Goal: Task Accomplishment & Management: Complete application form

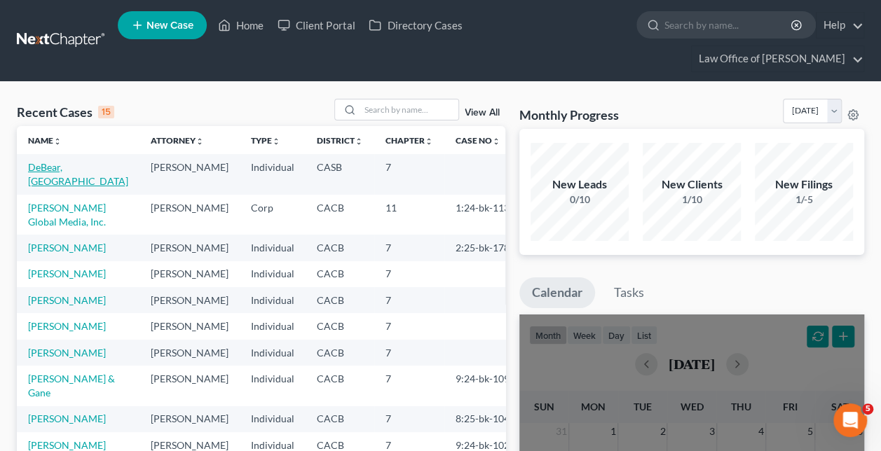
click at [63, 161] on link "DeBear, [GEOGRAPHIC_DATA]" at bounding box center [78, 174] width 100 height 26
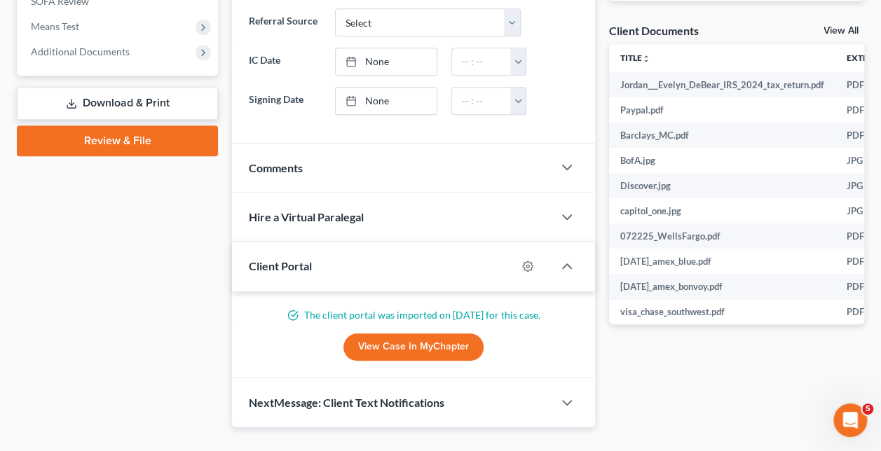
scroll to position [350, 0]
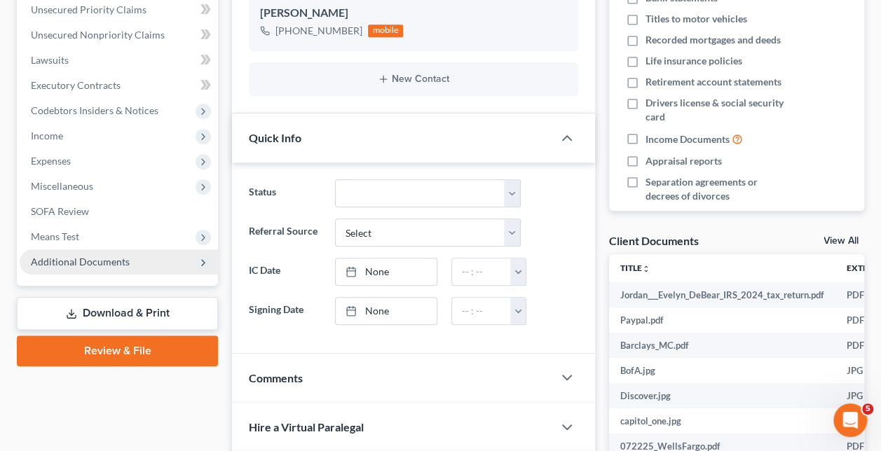
click at [116, 256] on span "Additional Documents" at bounding box center [80, 262] width 99 height 12
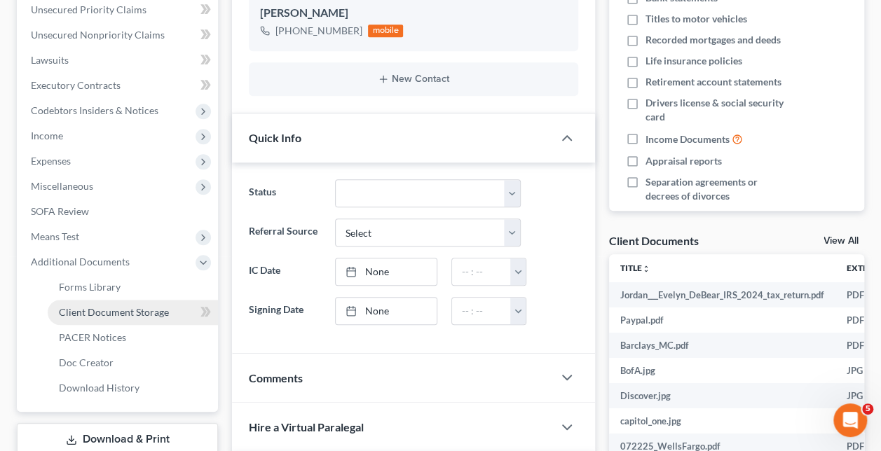
click at [112, 306] on span "Client Document Storage" at bounding box center [114, 312] width 110 height 12
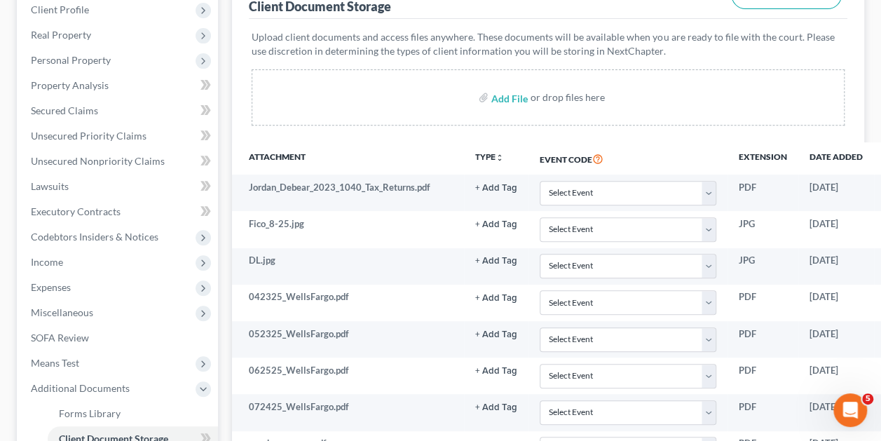
scroll to position [32, 0]
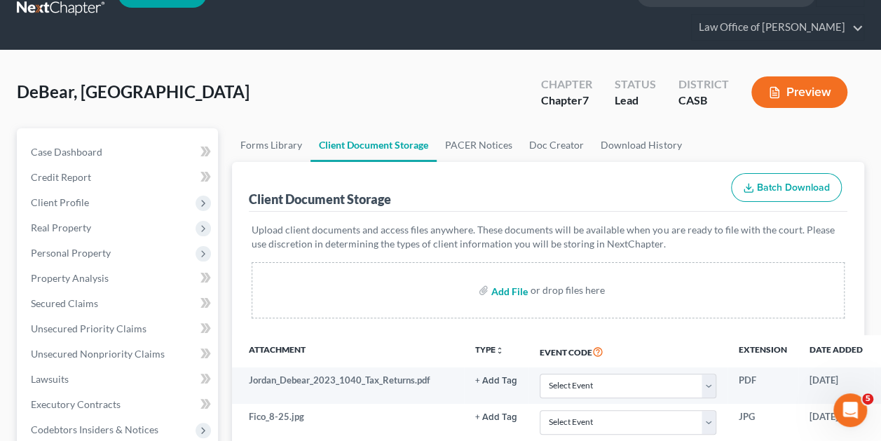
click at [522, 277] on input "file" at bounding box center [508, 289] width 34 height 25
type input "C:\fakepath\Form 121.Statement of SS#.pdf"
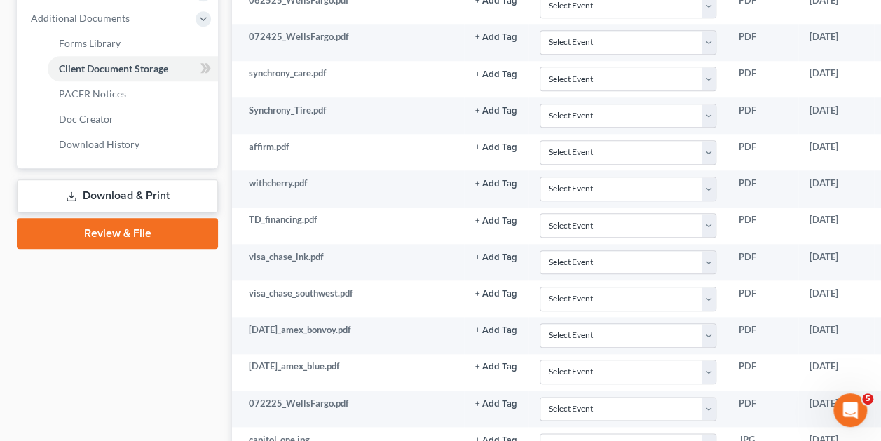
scroll to position [909, 0]
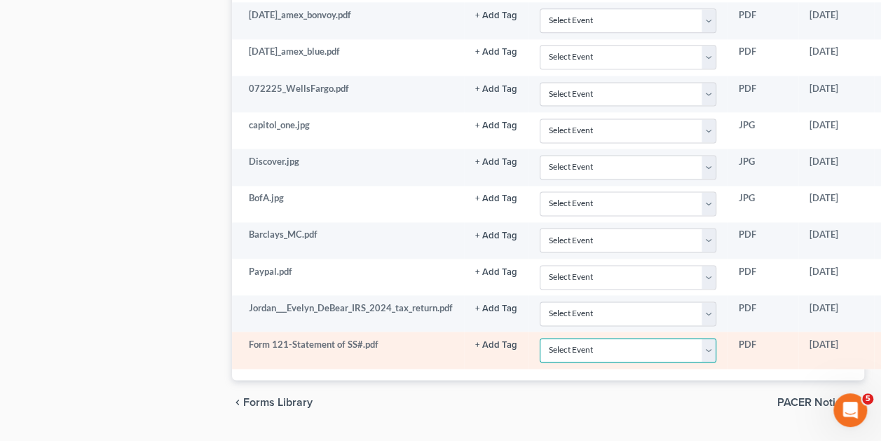
click at [711, 338] on select "Select Event Certificate of Credit Counseling for Debtor Certificate of Credit …" at bounding box center [628, 350] width 176 height 25
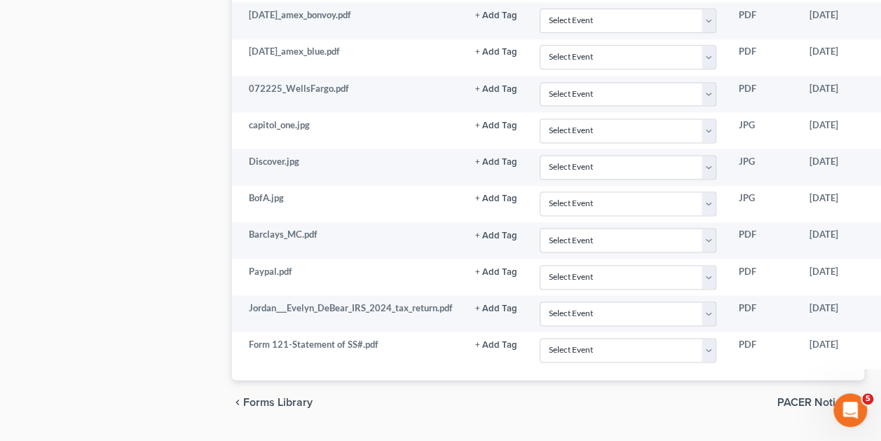
click at [664, 383] on div "chevron_left Forms Library PACER Notices chevron_right" at bounding box center [548, 402] width 632 height 45
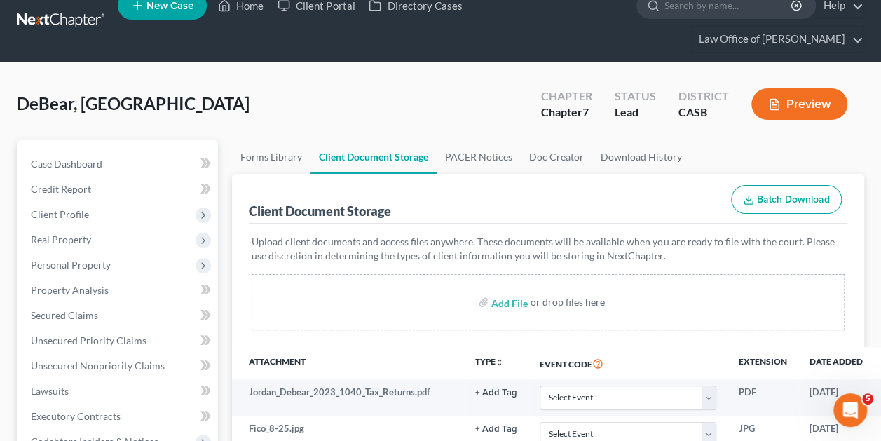
scroll to position [0, 0]
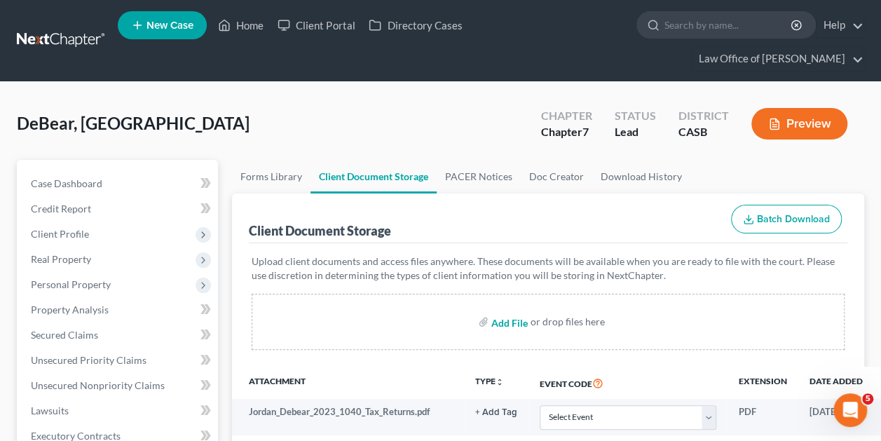
click at [511, 309] on input "file" at bounding box center [508, 321] width 34 height 25
type input "C:\fakepath\Certificate of Credit Counseling.pdf"
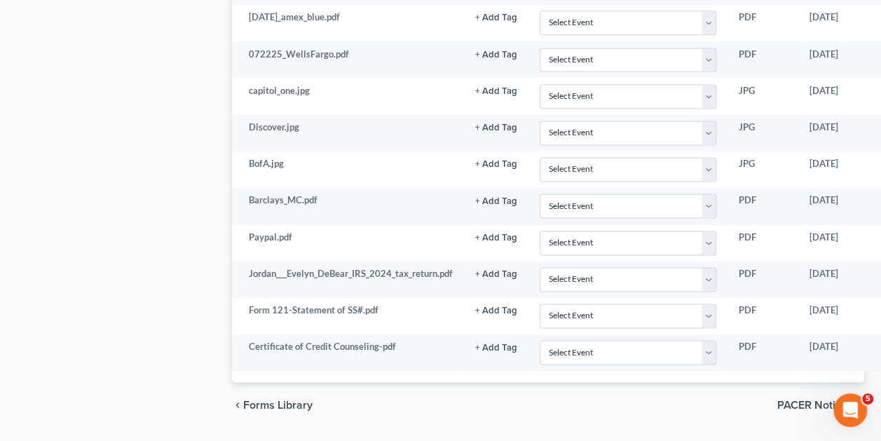
scroll to position [945, 0]
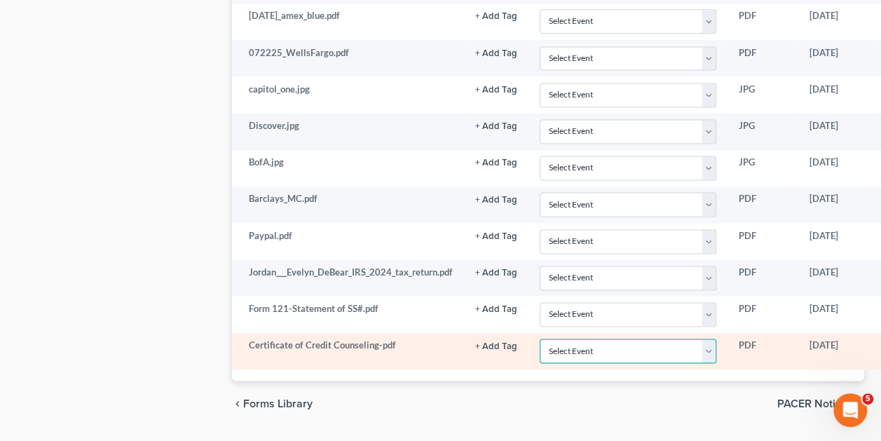
click at [711, 338] on select "Select Event Certificate of Credit Counseling for Debtor Certificate of Credit …" at bounding box center [628, 350] width 176 height 25
select select "0"
click at [540, 338] on select "Select Event Certificate of Credit Counseling for Debtor Certificate of Credit …" at bounding box center [628, 350] width 176 height 25
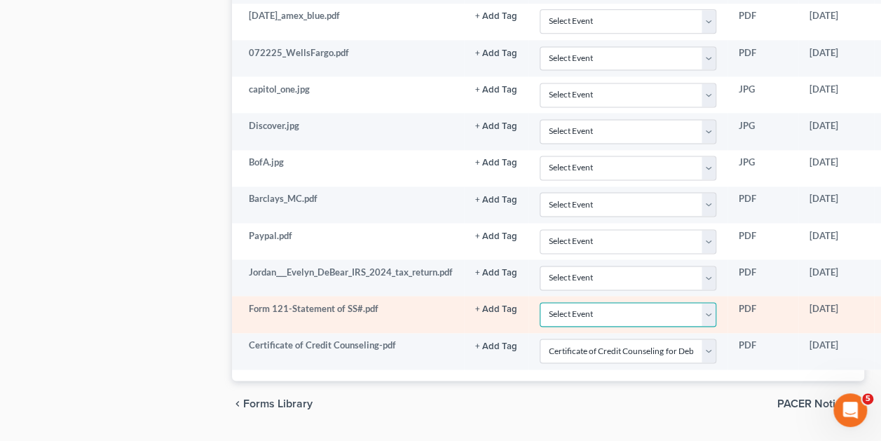
click at [706, 302] on select "Select Event Certificate of Credit Counseling for Debtor Certificate of Credit …" at bounding box center [628, 314] width 176 height 25
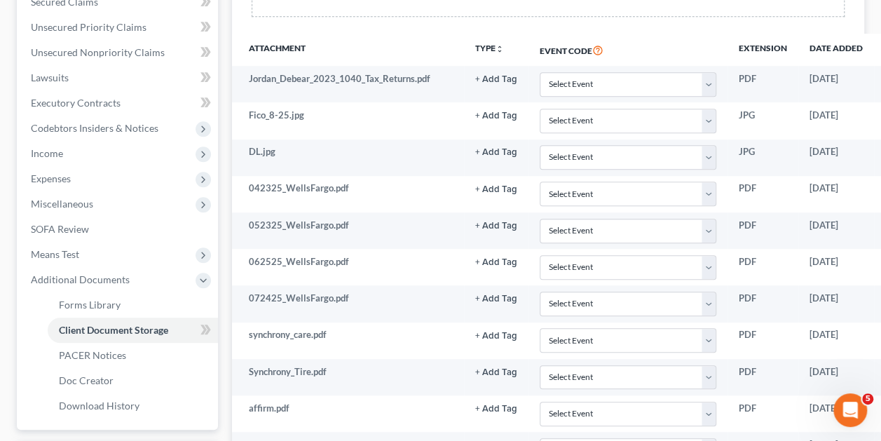
scroll to position [0, 0]
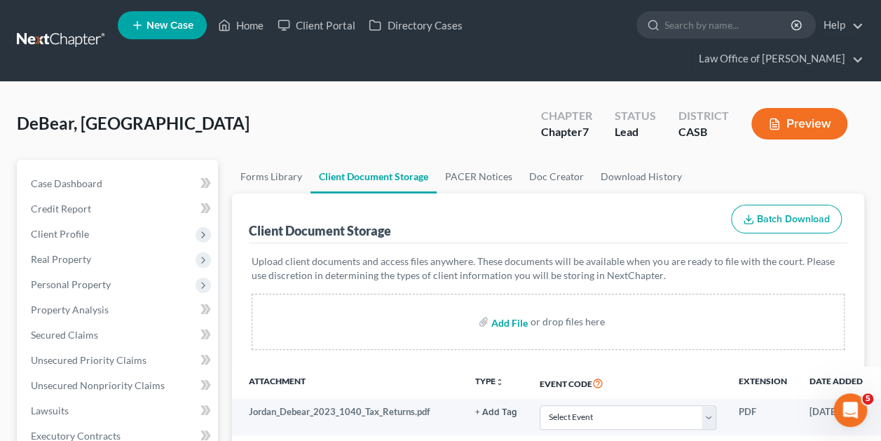
click at [512, 309] on input "file" at bounding box center [508, 321] width 34 height 25
type input "C:\fakepath\[DATE]Petition.pdf"
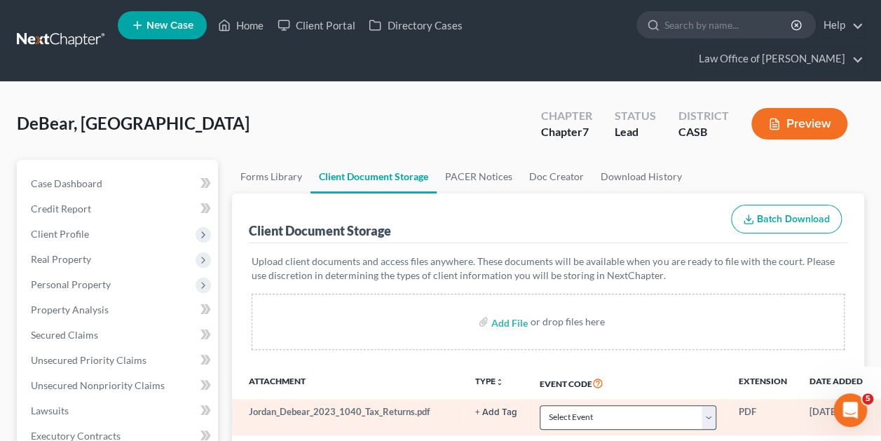
select select "0"
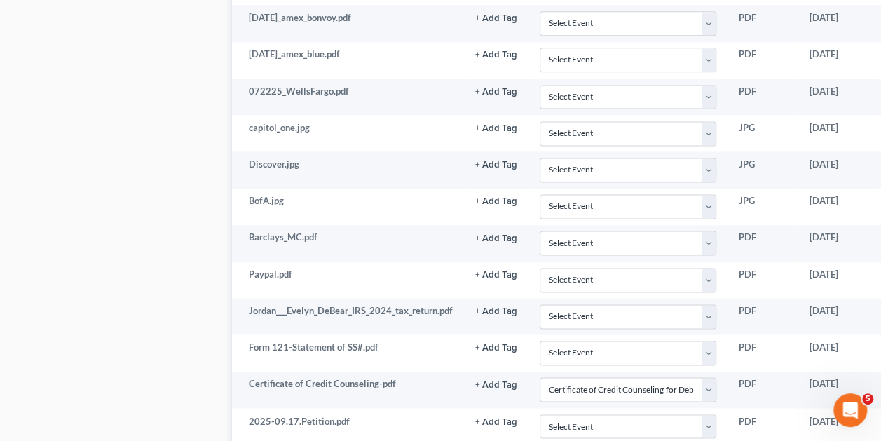
scroll to position [981, 0]
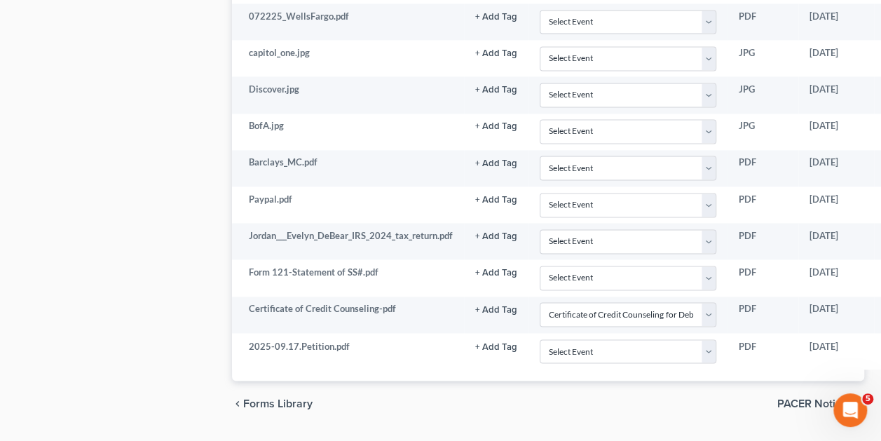
click at [265, 397] on span "Forms Library" at bounding box center [277, 402] width 69 height 11
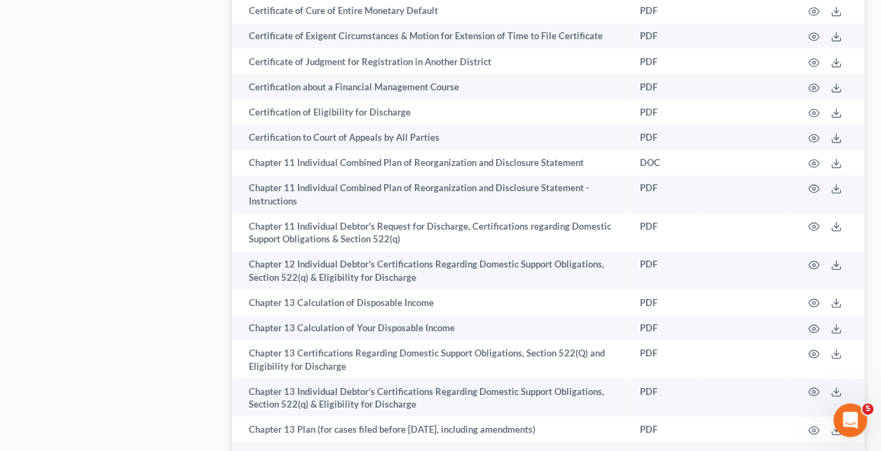
scroll to position [420, 0]
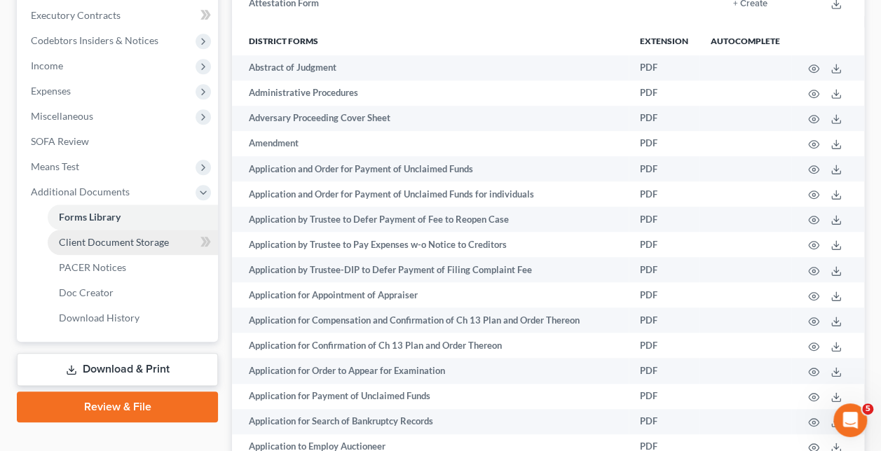
click at [109, 236] on span "Client Document Storage" at bounding box center [114, 242] width 110 height 12
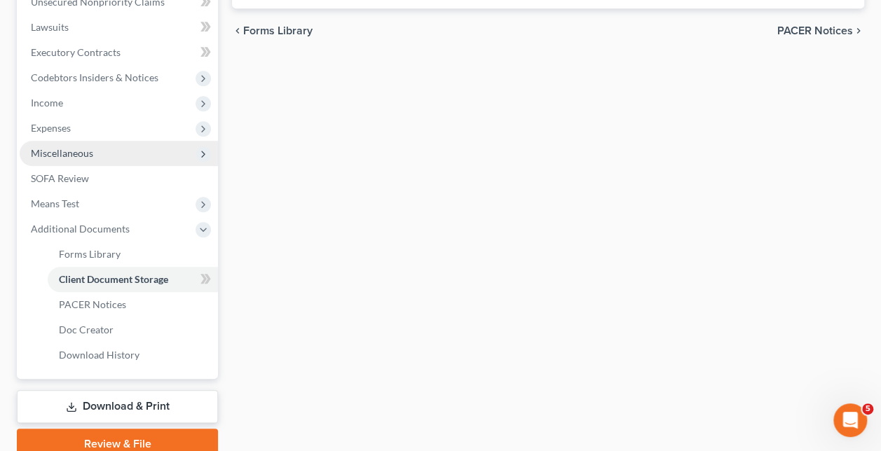
select select "0"
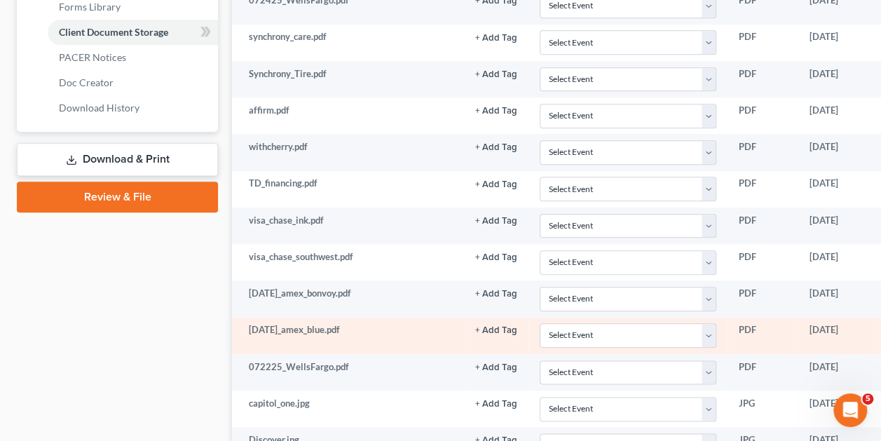
scroll to position [420, 0]
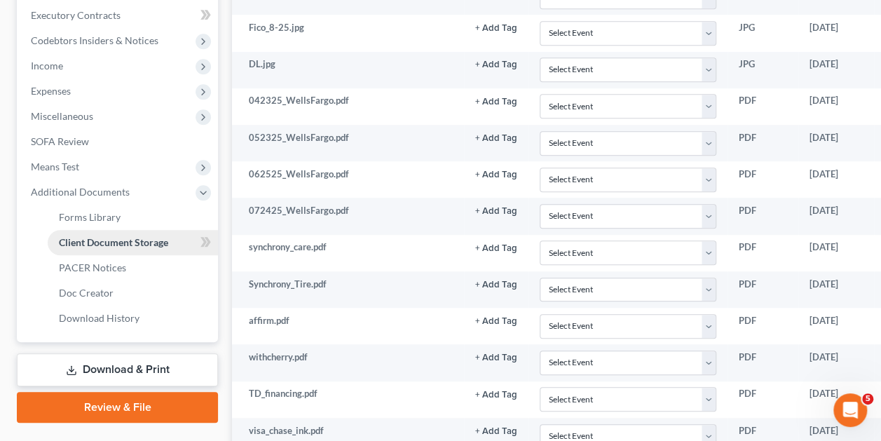
click at [89, 236] on span "Client Document Storage" at bounding box center [113, 242] width 109 height 12
click at [90, 287] on span "Doc Creator" at bounding box center [86, 293] width 55 height 12
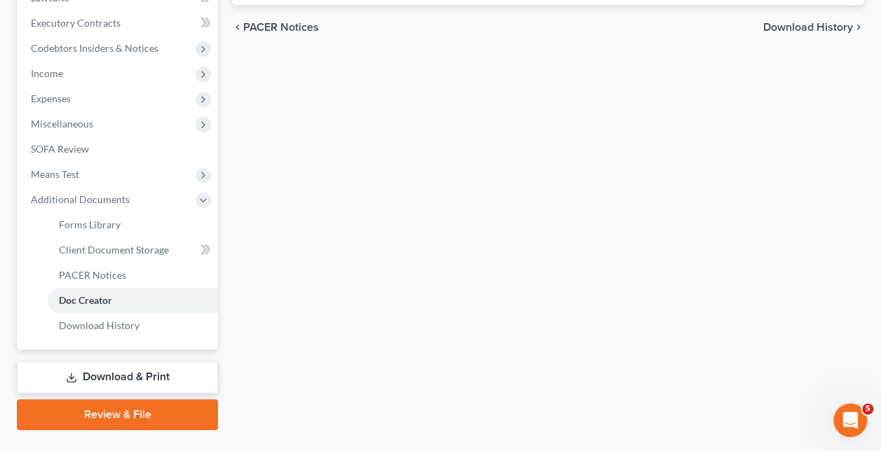
scroll to position [418, 0]
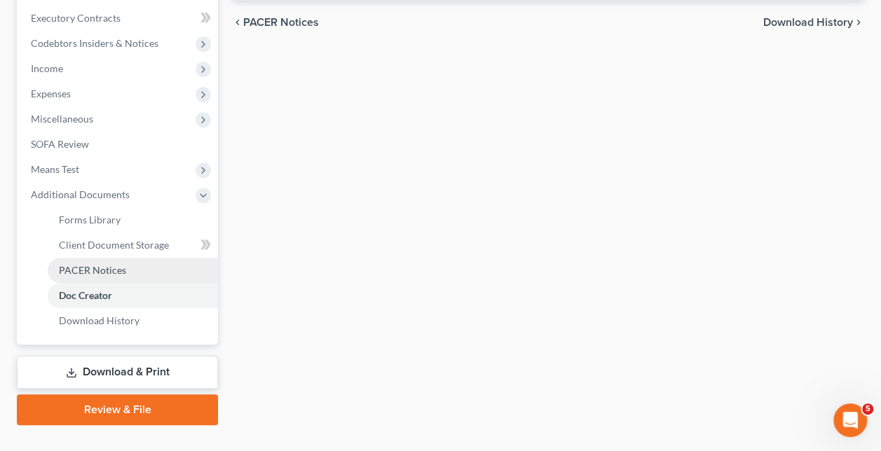
click at [90, 264] on span "PACER Notices" at bounding box center [92, 270] width 67 height 12
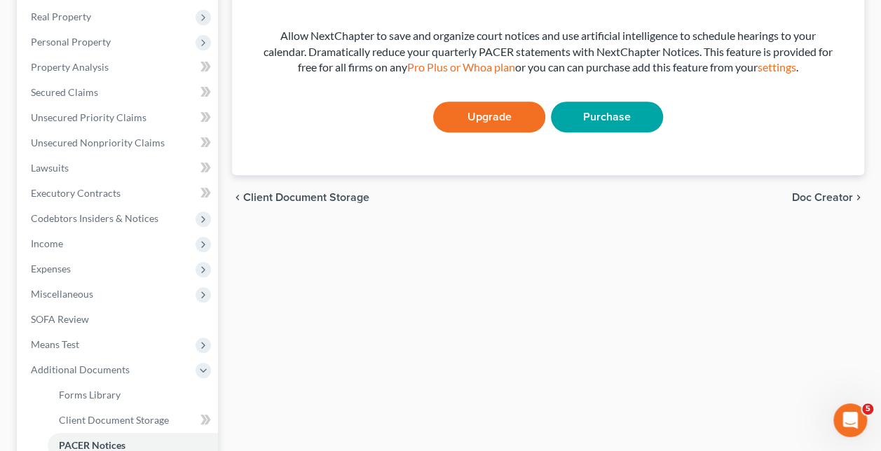
scroll to position [418, 0]
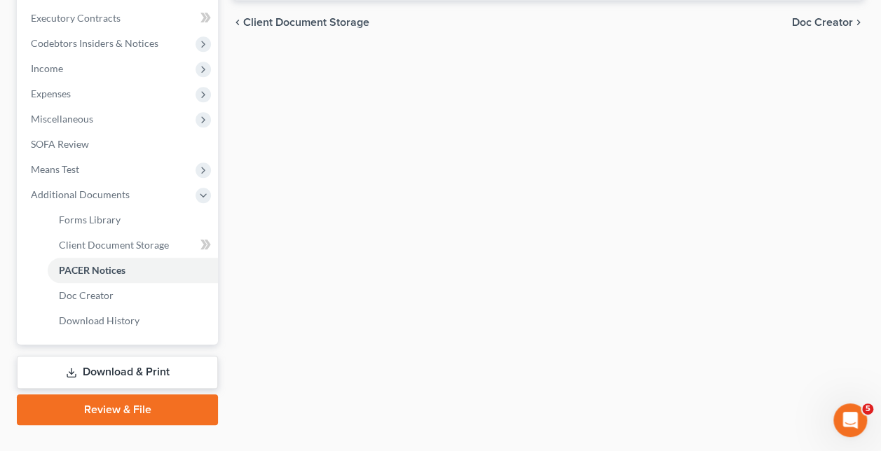
click at [136, 356] on link "Download & Print" at bounding box center [117, 372] width 201 height 33
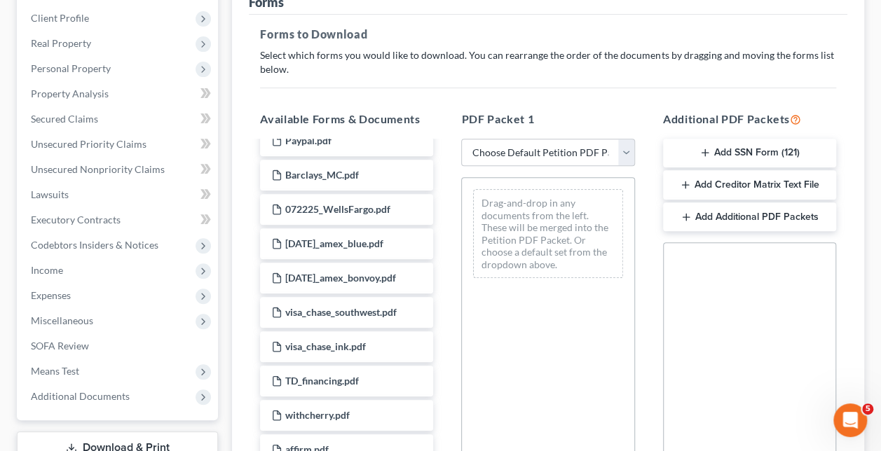
scroll to position [217, 0]
click at [743, 138] on button "Add SSN Form (121)" at bounding box center [749, 152] width 173 height 29
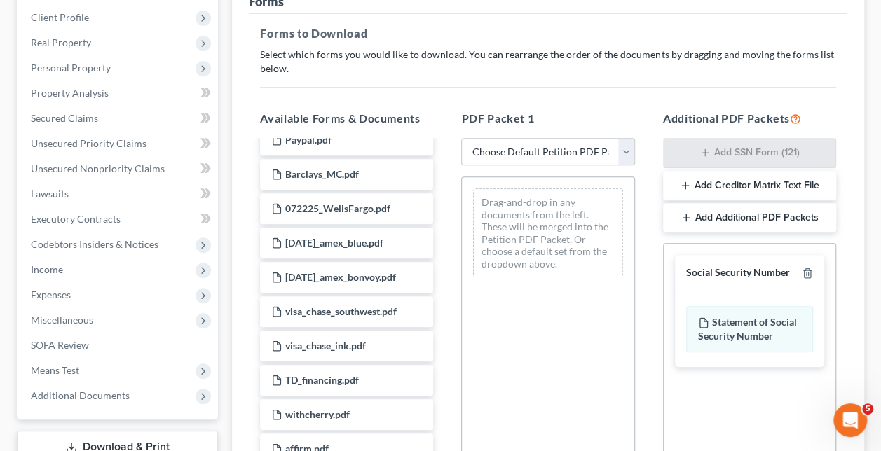
click at [736, 203] on button "Add Additional PDF Packets" at bounding box center [749, 217] width 173 height 29
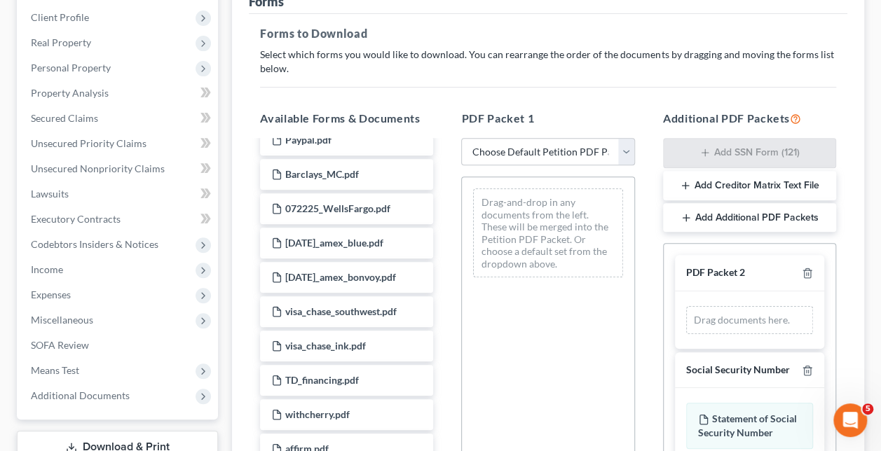
scroll to position [427, 0]
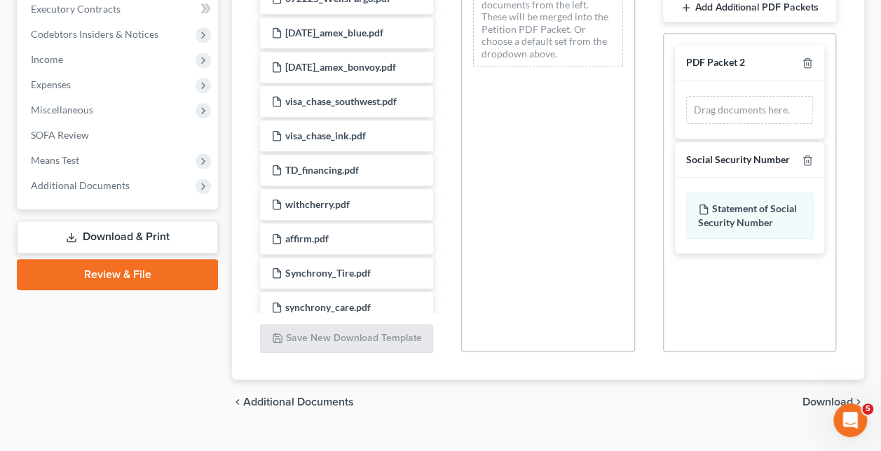
click at [730, 264] on div "PDF Packet 2 Drag documents here. Social Security Number Statement of Social Se…" at bounding box center [749, 192] width 173 height 319
click at [844, 397] on span "Download" at bounding box center [827, 402] width 50 height 11
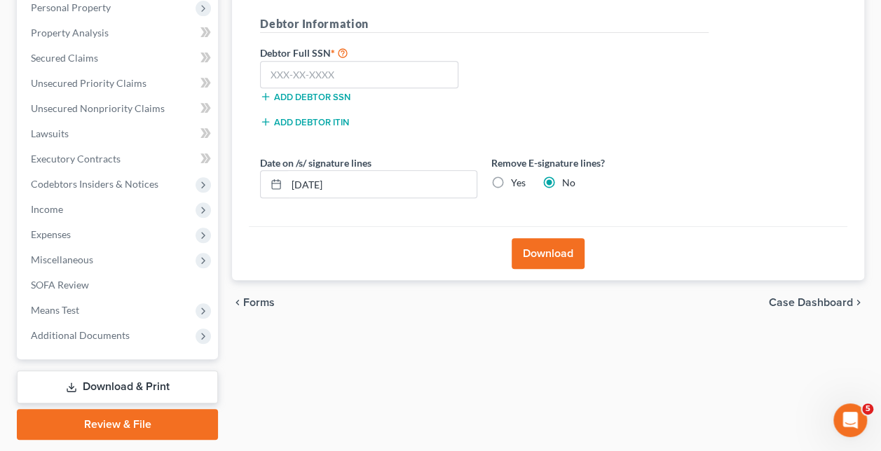
scroll to position [291, 0]
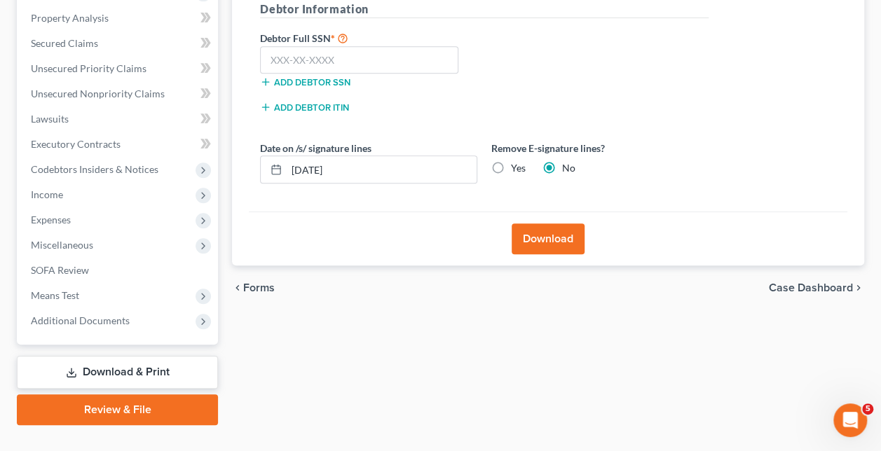
click at [112, 395] on link "Review & File" at bounding box center [117, 410] width 201 height 31
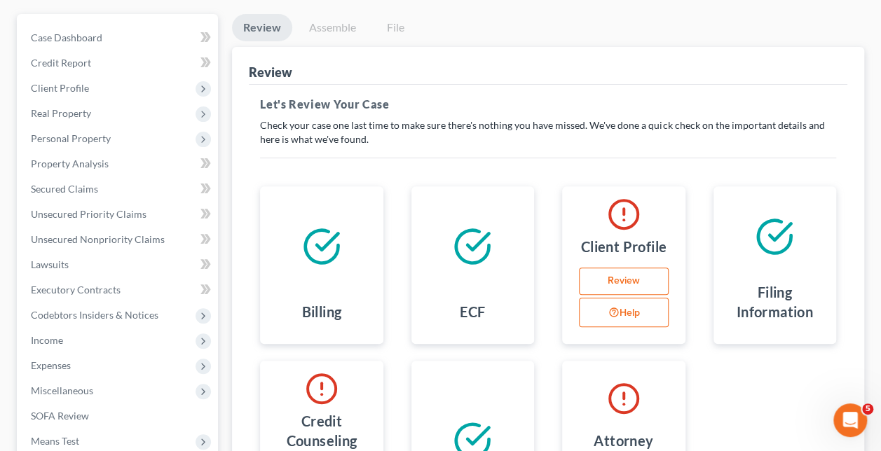
scroll to position [356, 0]
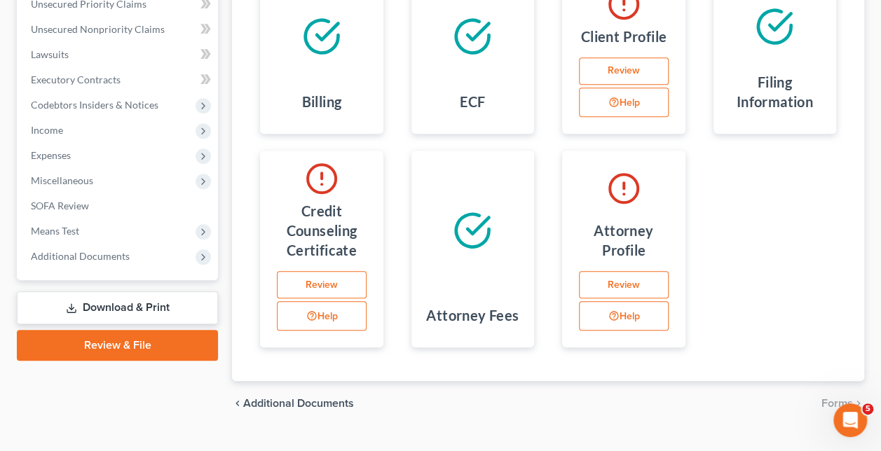
click at [325, 271] on link "Review" at bounding box center [321, 285] width 89 height 28
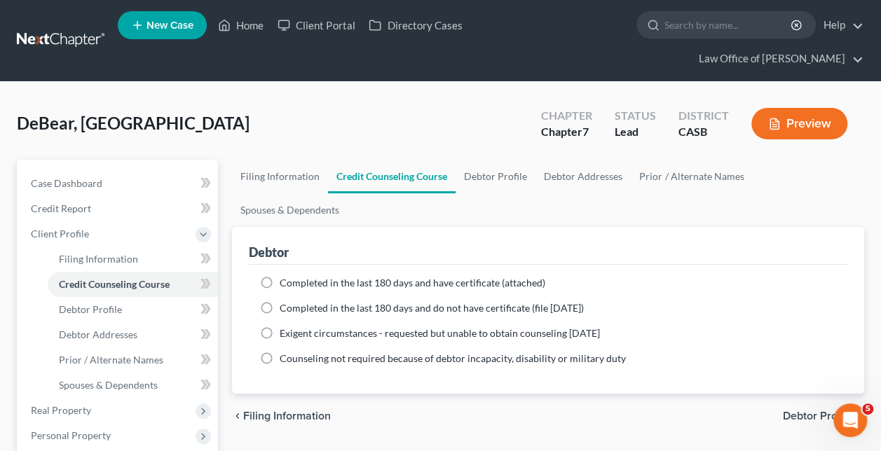
click at [280, 276] on label "Completed in the last 180 days and have certificate (attached)" at bounding box center [413, 283] width 266 height 14
click at [285, 276] on input "Completed in the last 180 days and have certificate (attached)" at bounding box center [289, 280] width 9 height 9
radio input "true"
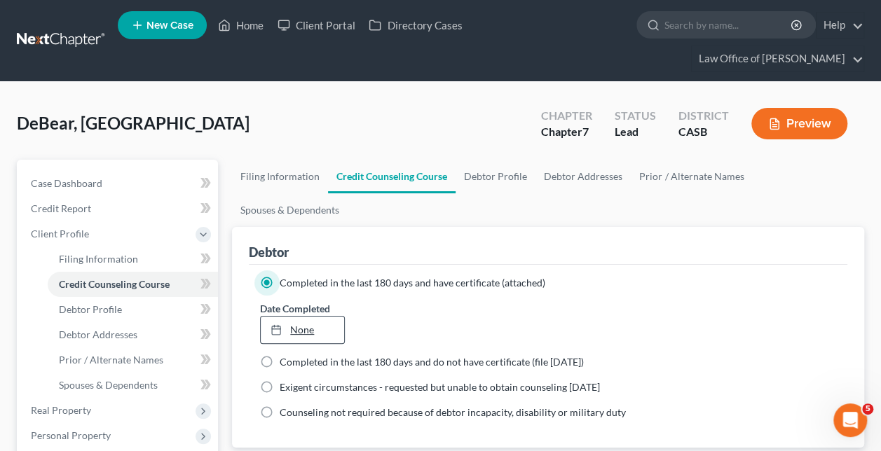
click at [306, 317] on link "None" at bounding box center [302, 330] width 83 height 27
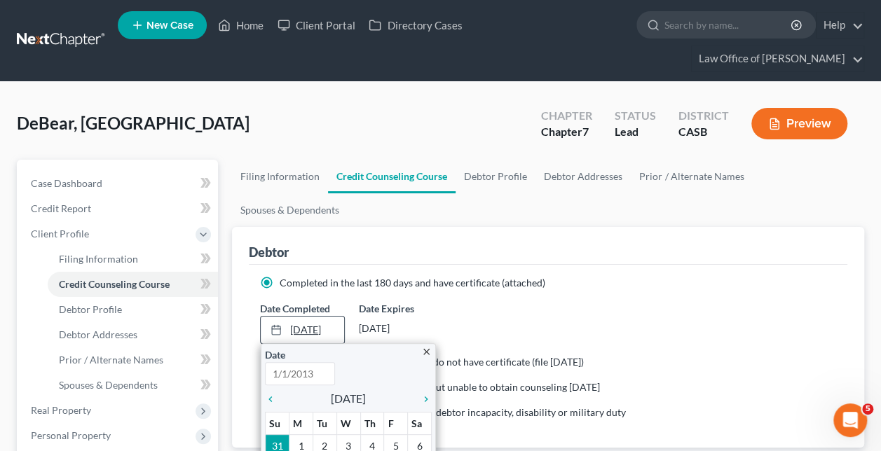
type input "[DATE]"
click at [273, 394] on icon "chevron_left" at bounding box center [274, 399] width 18 height 11
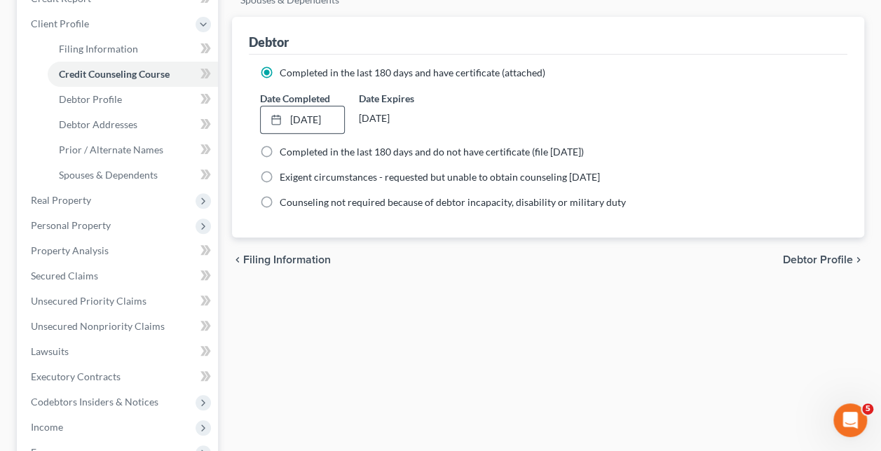
scroll to position [443, 0]
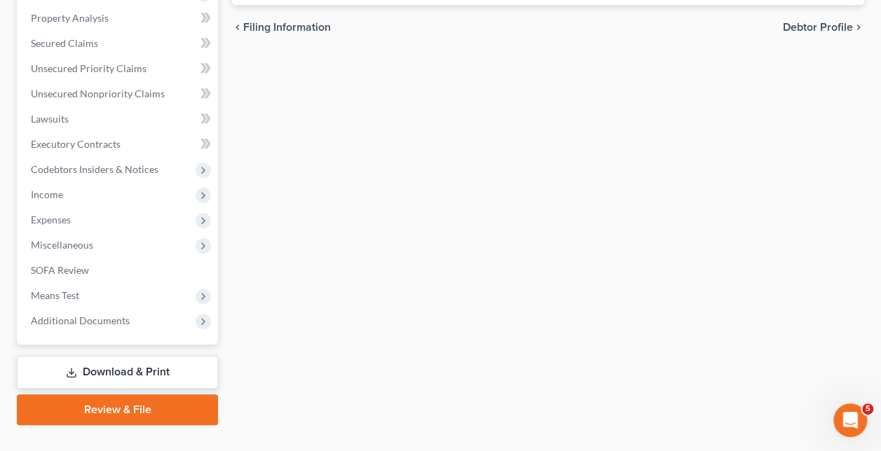
click at [149, 395] on link "Review & File" at bounding box center [117, 410] width 201 height 31
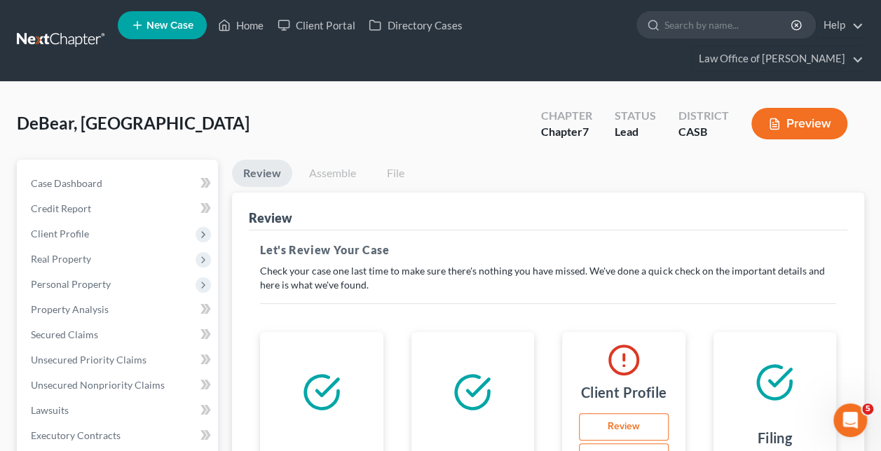
scroll to position [210, 0]
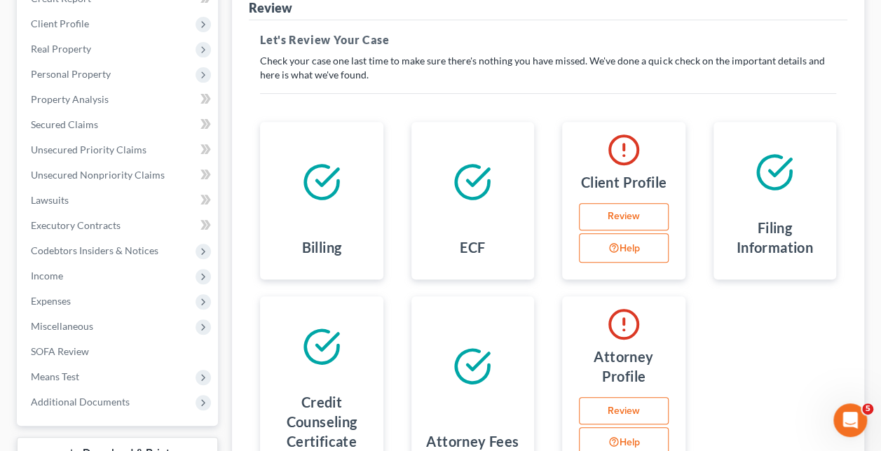
click at [626, 203] on link "Review" at bounding box center [623, 217] width 89 height 28
select select "1"
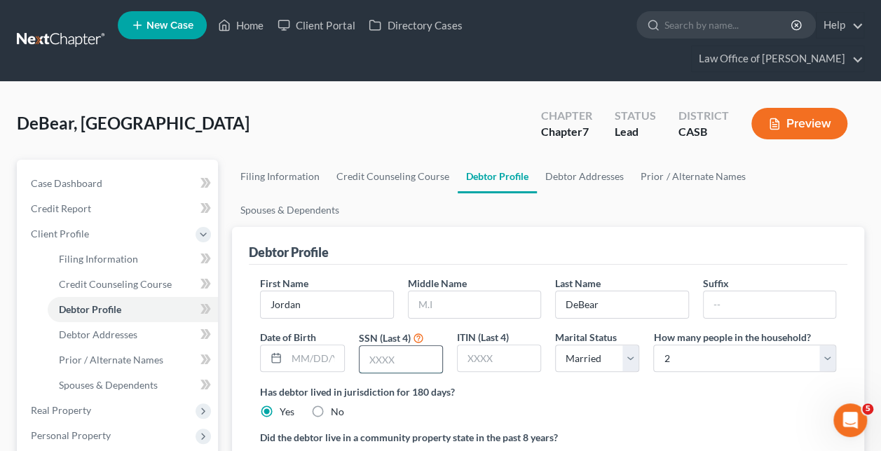
click at [415, 346] on input "text" at bounding box center [400, 359] width 83 height 27
type input "9923"
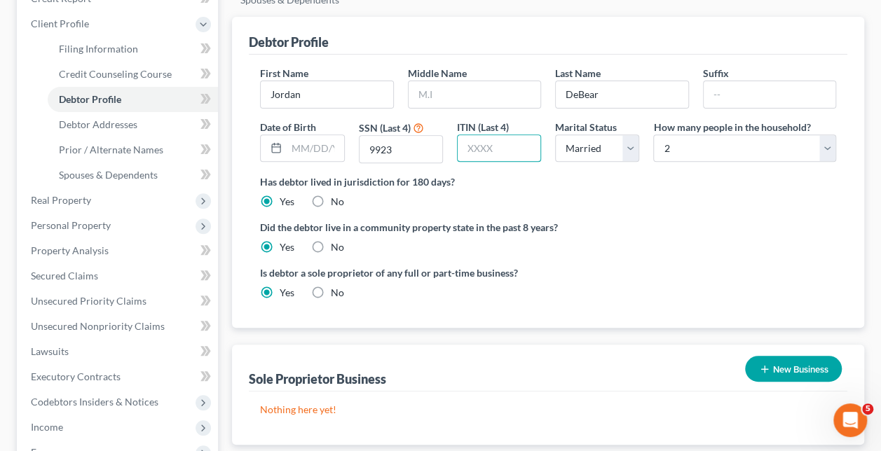
scroll to position [443, 0]
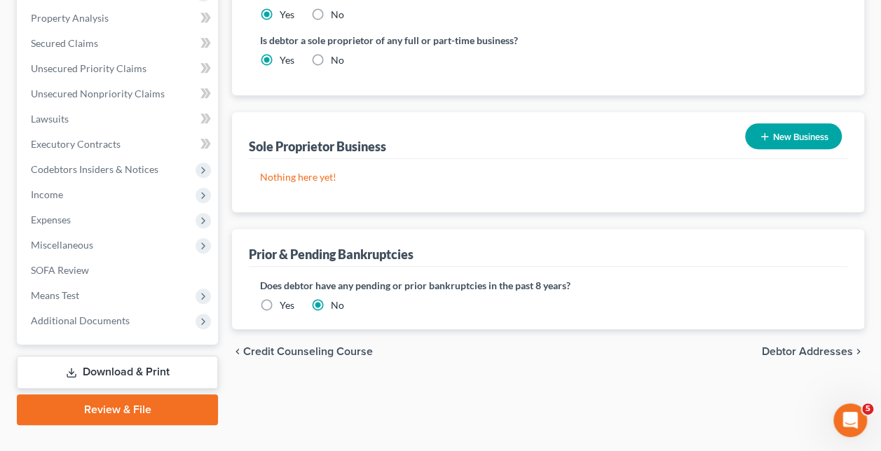
click at [175, 395] on link "Review & File" at bounding box center [117, 410] width 201 height 31
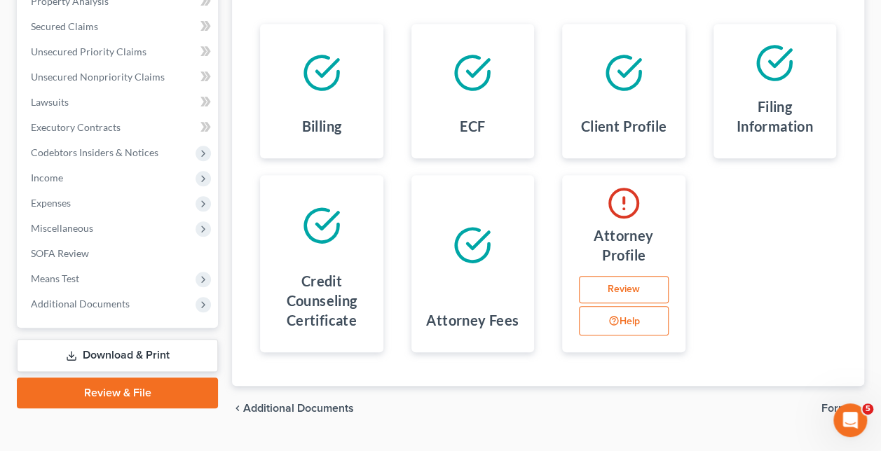
scroll to position [314, 0]
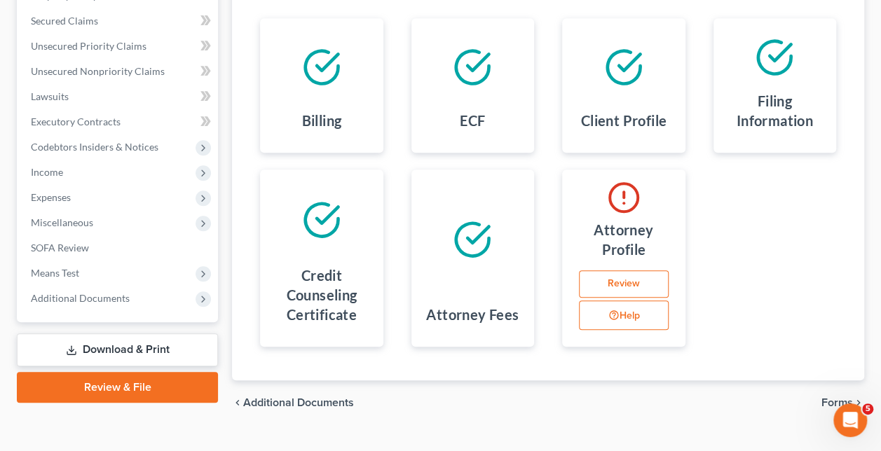
click at [611, 270] on link "Review" at bounding box center [623, 284] width 89 height 28
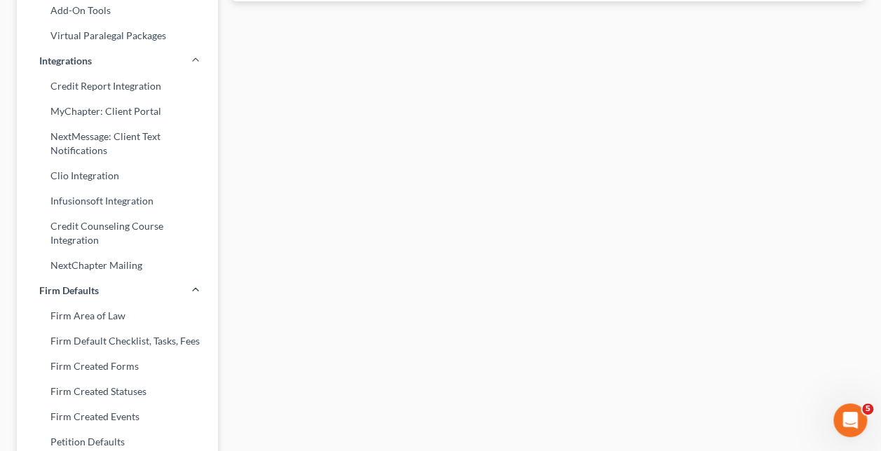
scroll to position [115, 0]
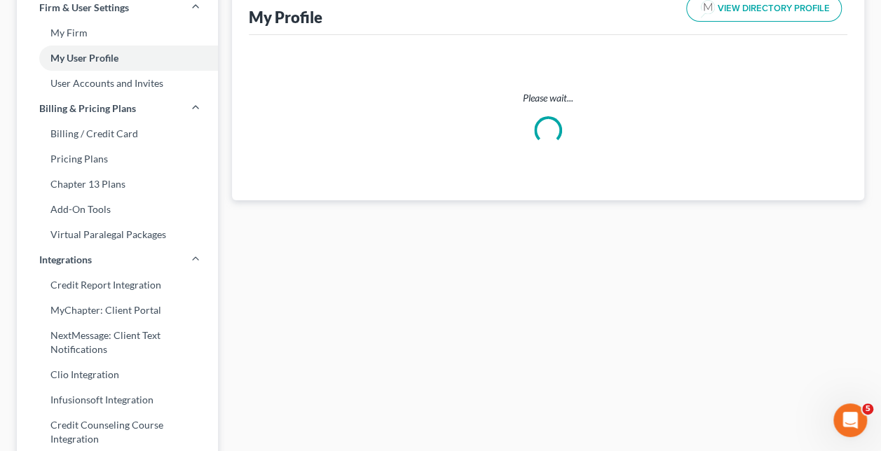
select select "4"
select select "attorney"
select select "0"
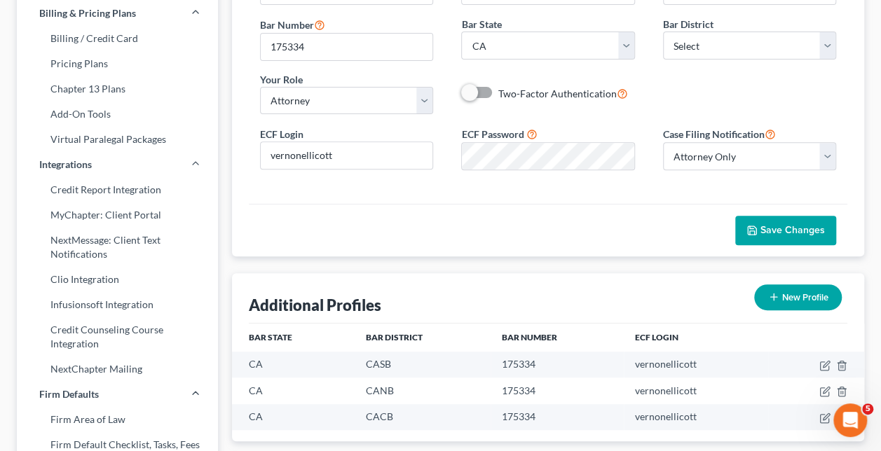
scroll to position [0, 0]
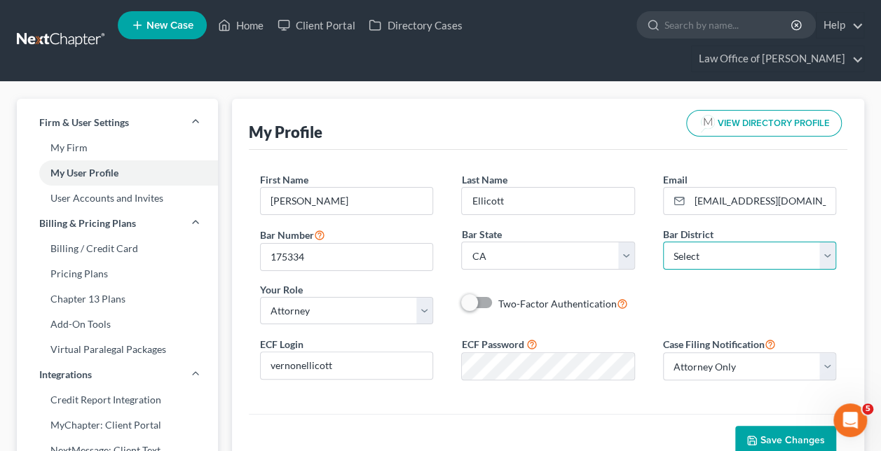
click at [826, 242] on select "Select [US_STATE] - [GEOGRAPHIC_DATA] [US_STATE] - [GEOGRAPHIC_DATA][US_STATE] …" at bounding box center [749, 256] width 173 height 28
select select "10"
click at [663, 242] on select "Select [US_STATE] - [GEOGRAPHIC_DATA] [US_STATE] - [GEOGRAPHIC_DATA][US_STATE] …" at bounding box center [749, 256] width 173 height 28
click at [266, 27] on link "Home" at bounding box center [241, 25] width 60 height 25
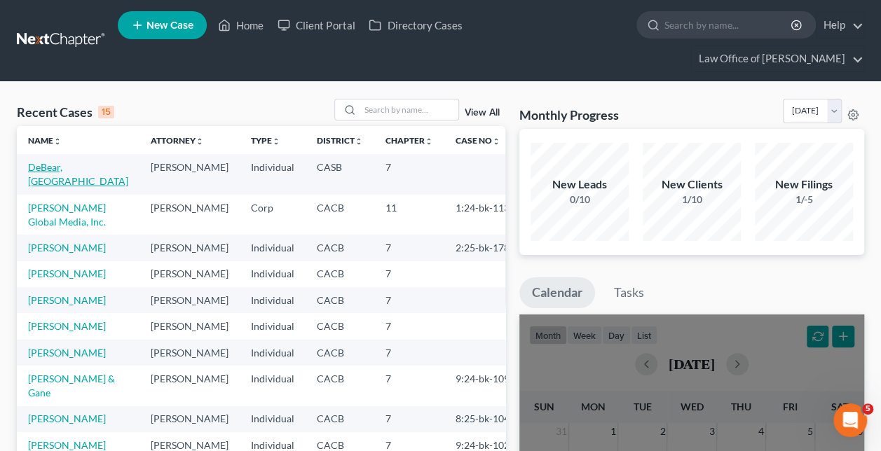
click at [60, 161] on link "DeBear, [GEOGRAPHIC_DATA]" at bounding box center [78, 174] width 100 height 26
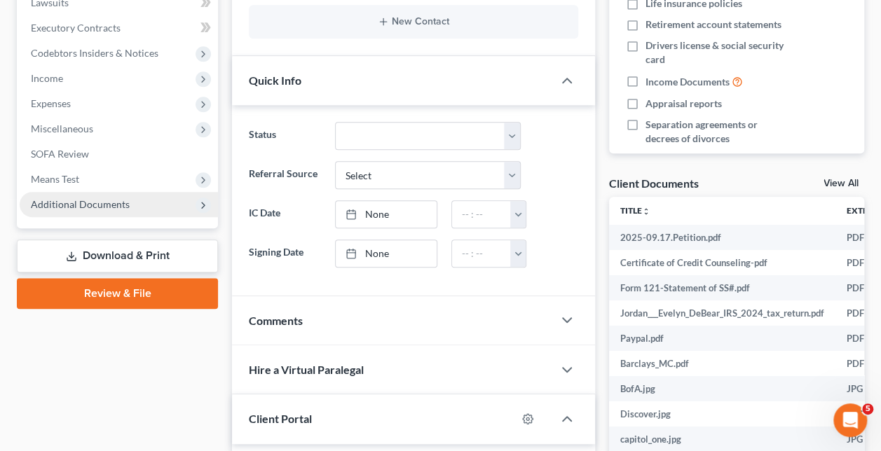
scroll to position [561, 0]
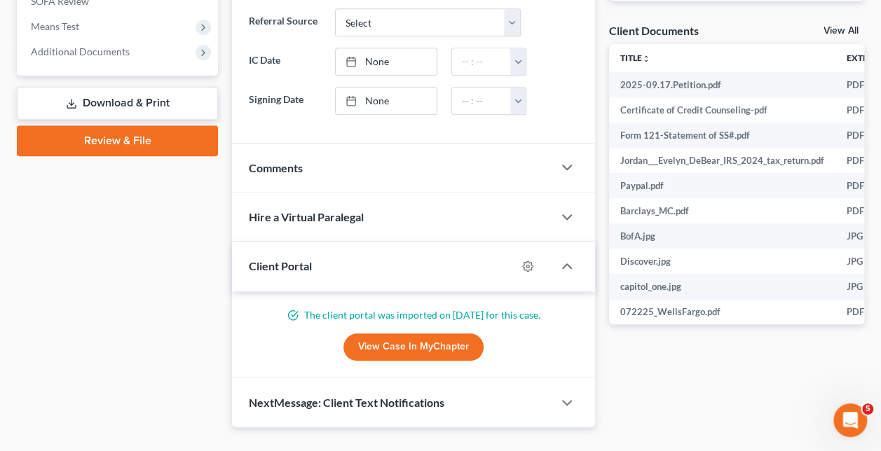
click at [149, 125] on link "Review & File" at bounding box center [117, 140] width 201 height 31
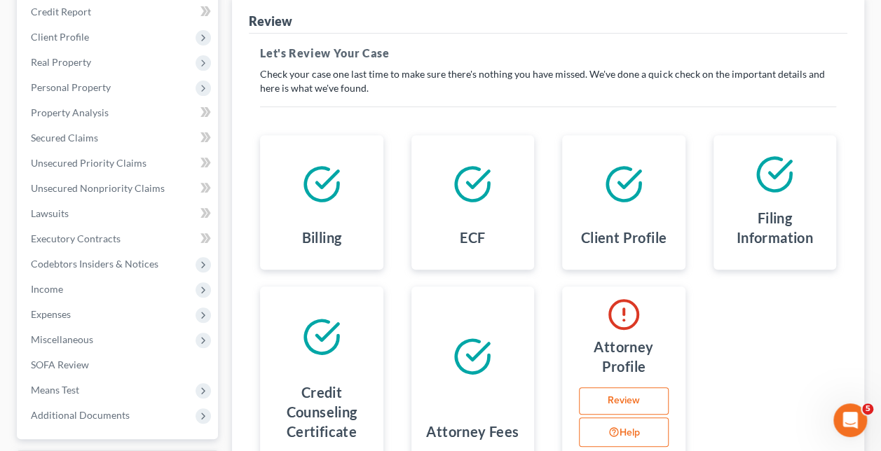
scroll to position [314, 0]
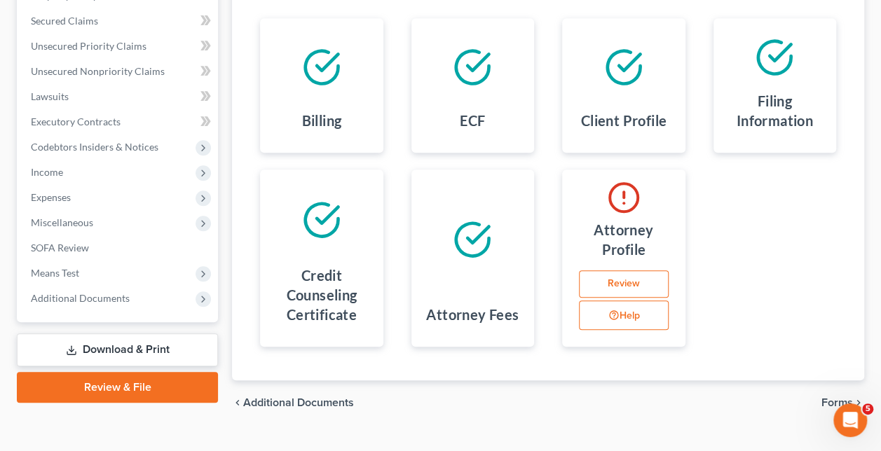
click at [617, 270] on link "Review" at bounding box center [623, 284] width 89 height 28
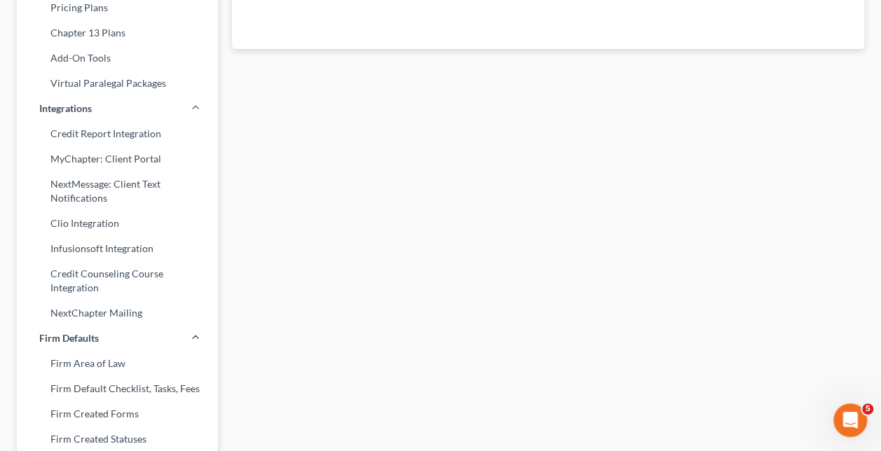
select select "4"
select select "10"
select select "attorney"
select select "0"
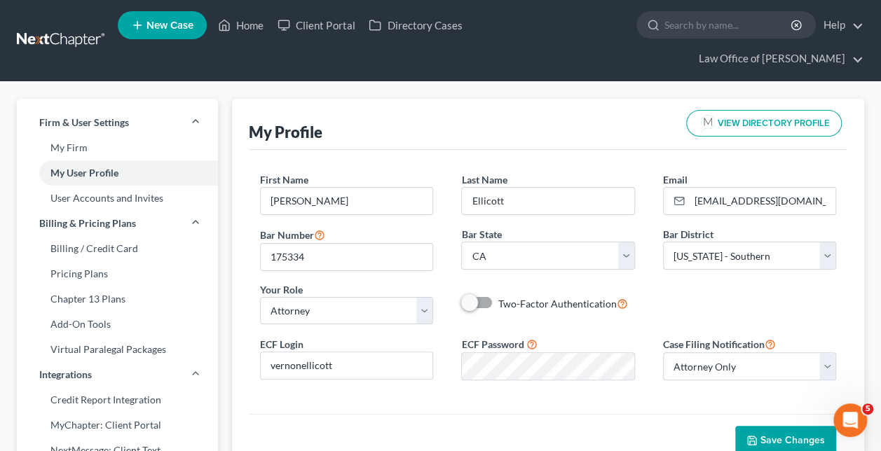
click at [776, 434] on span "Save Changes" at bounding box center [792, 440] width 64 height 12
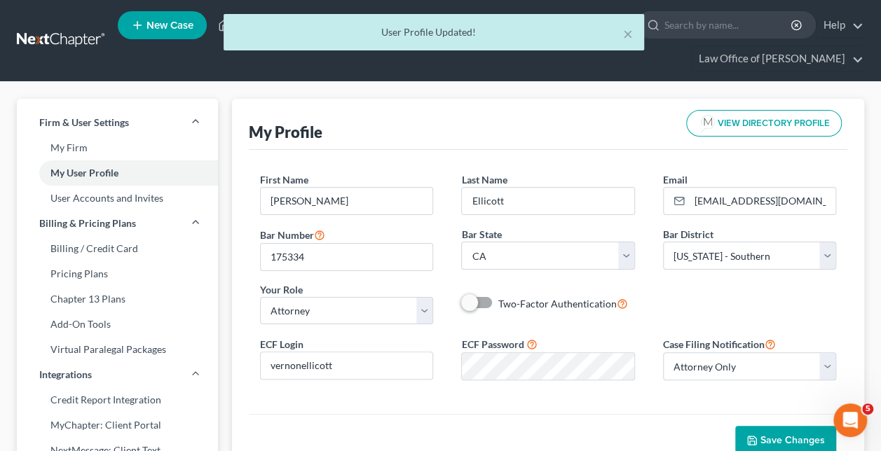
click at [670, 414] on div "Save Changes" at bounding box center [548, 440] width 598 height 53
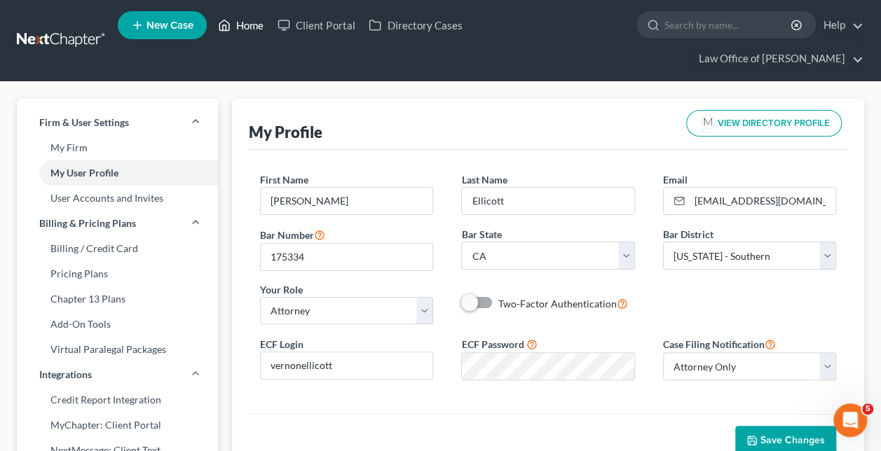
click at [256, 32] on link "Home" at bounding box center [241, 25] width 60 height 25
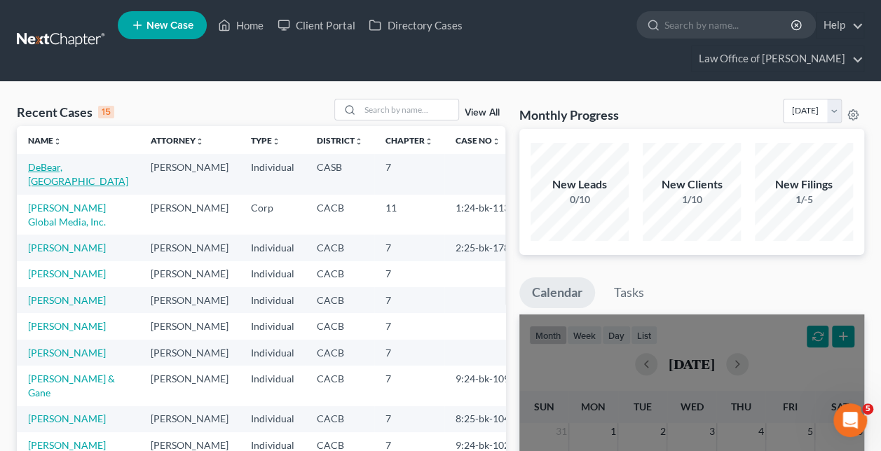
click at [66, 161] on link "DeBear, [GEOGRAPHIC_DATA]" at bounding box center [78, 174] width 100 height 26
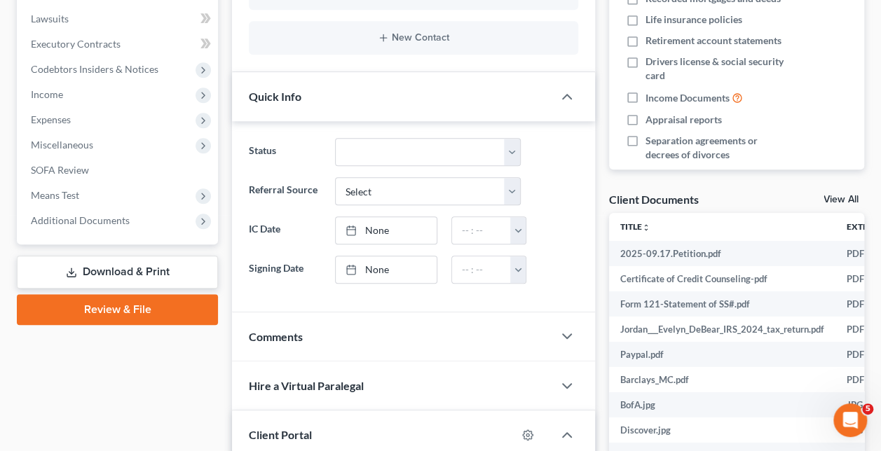
scroll to position [561, 0]
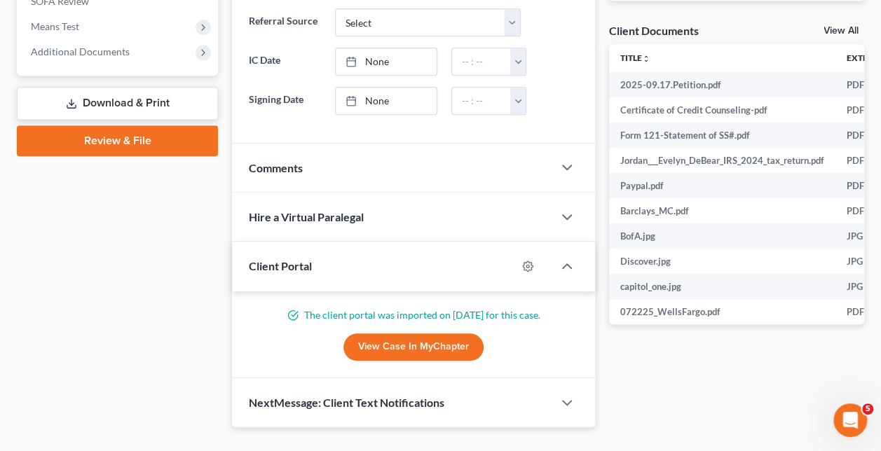
click at [113, 125] on link "Review & File" at bounding box center [117, 140] width 201 height 31
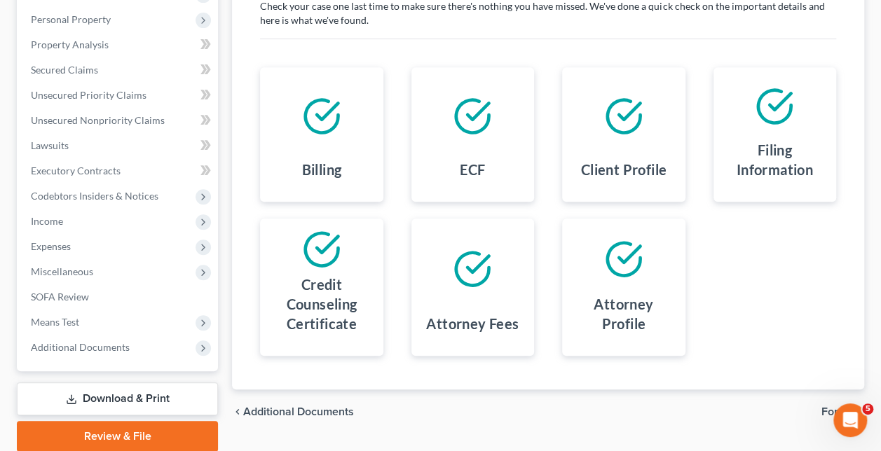
scroll to position [291, 0]
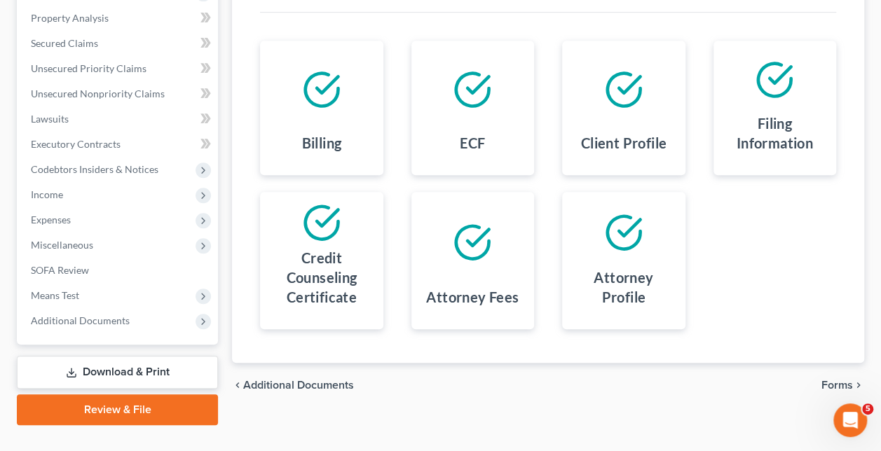
click at [308, 380] on span "Additional Documents" at bounding box center [298, 385] width 111 height 11
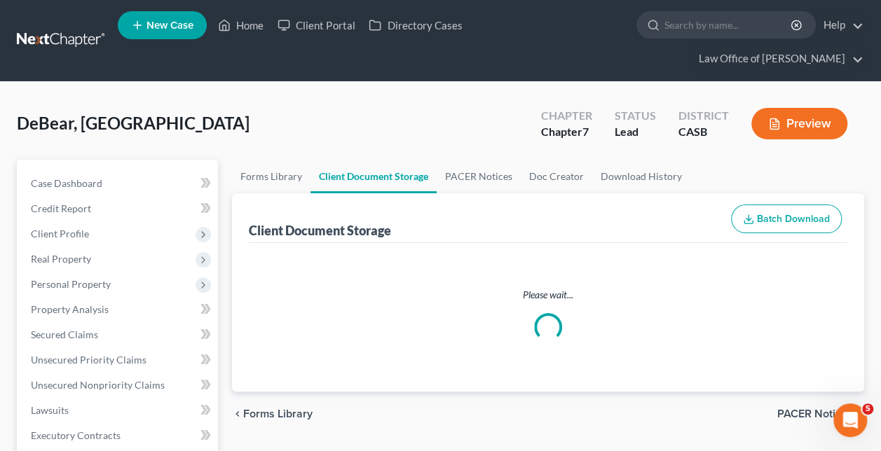
select select "0"
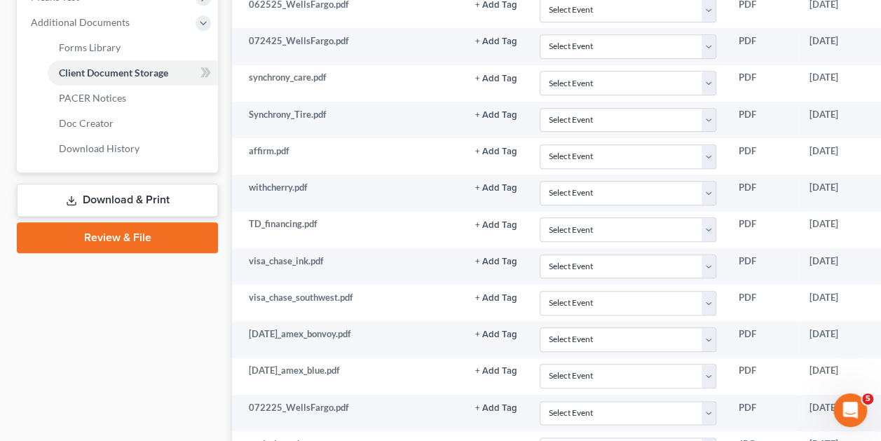
scroll to position [561, 0]
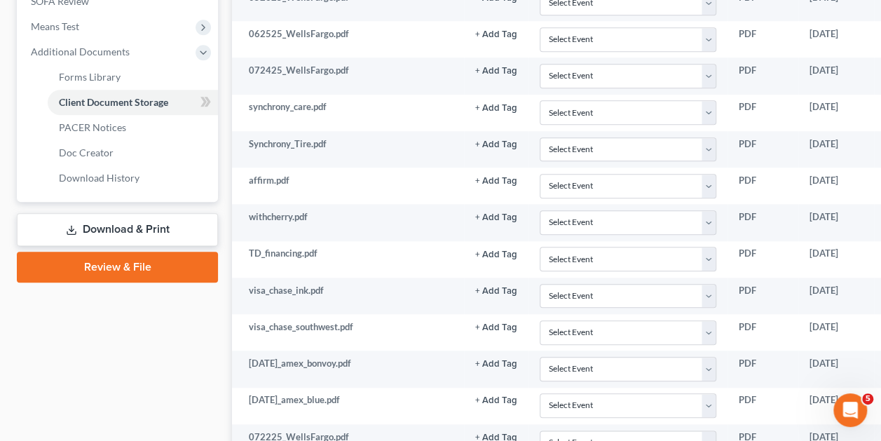
click at [167, 252] on link "Review & File" at bounding box center [117, 267] width 201 height 31
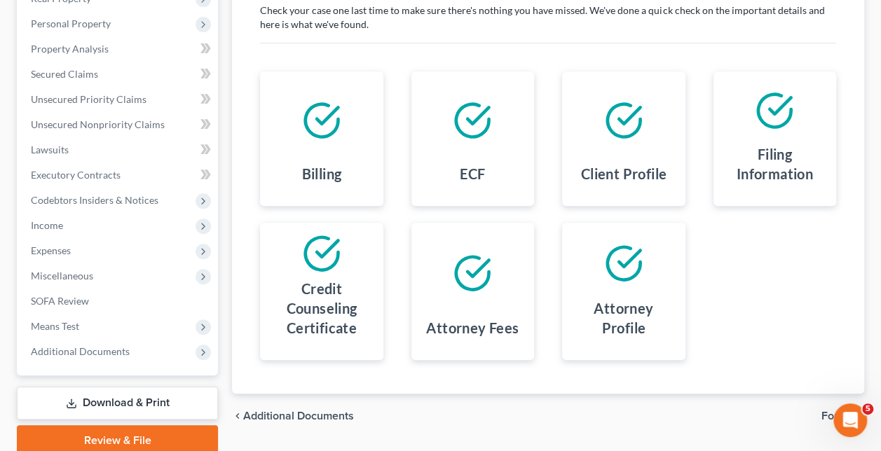
scroll to position [291, 0]
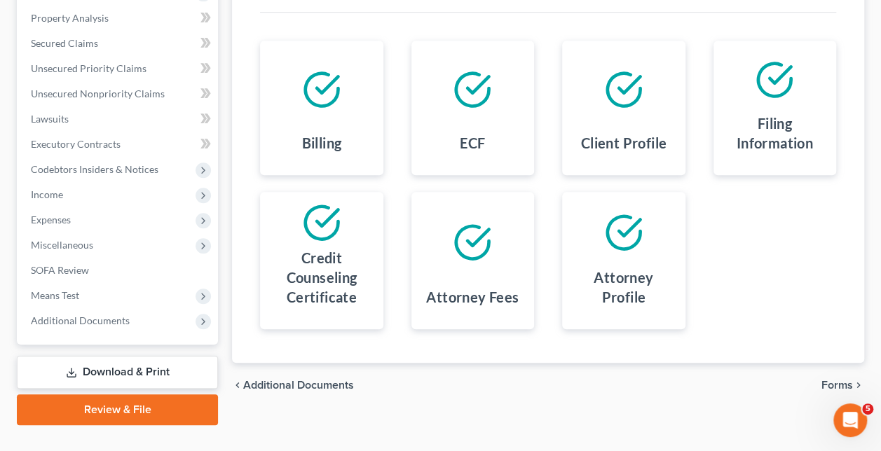
click at [846, 380] on span "Forms" at bounding box center [837, 385] width 32 height 11
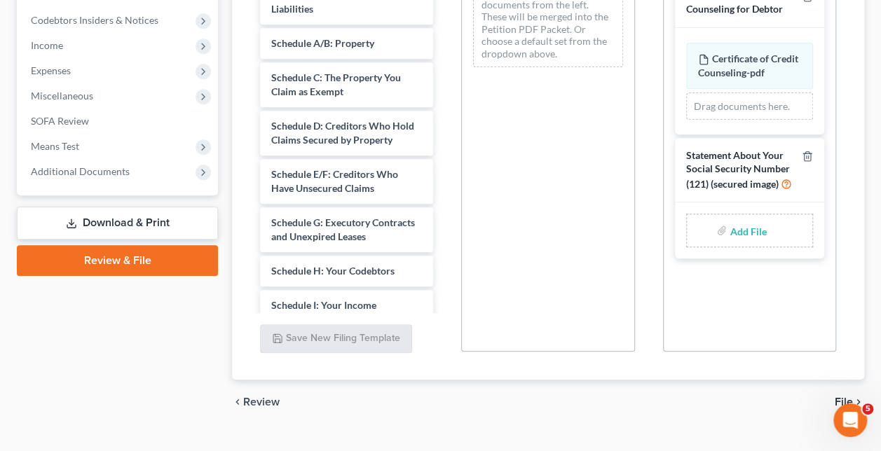
scroll to position [231, 0]
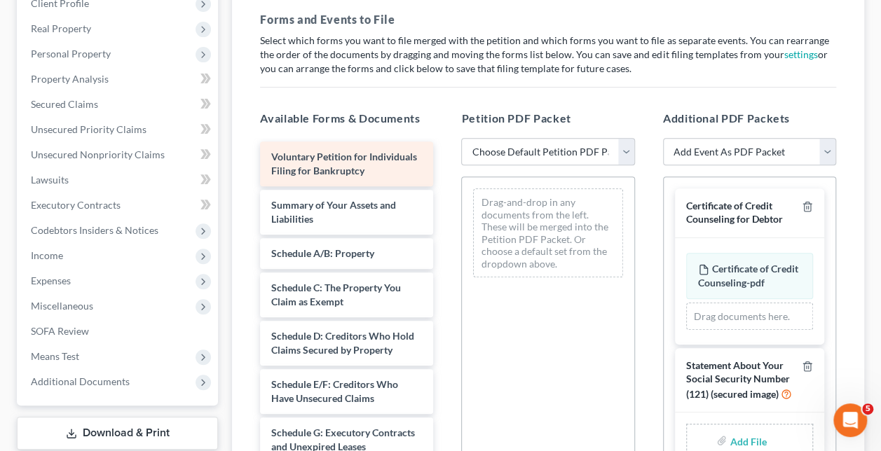
click at [307, 151] on span "Voluntary Petition for Individuals Filing for Bankruptcy" at bounding box center [344, 164] width 146 height 26
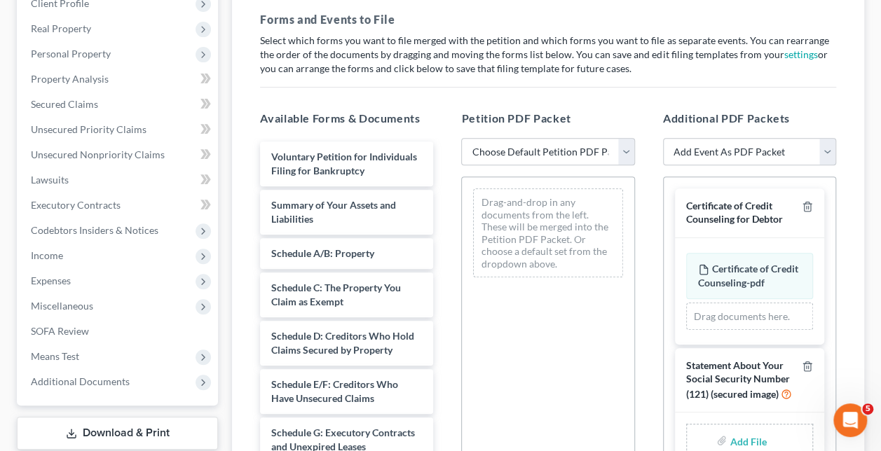
scroll to position [441, 0]
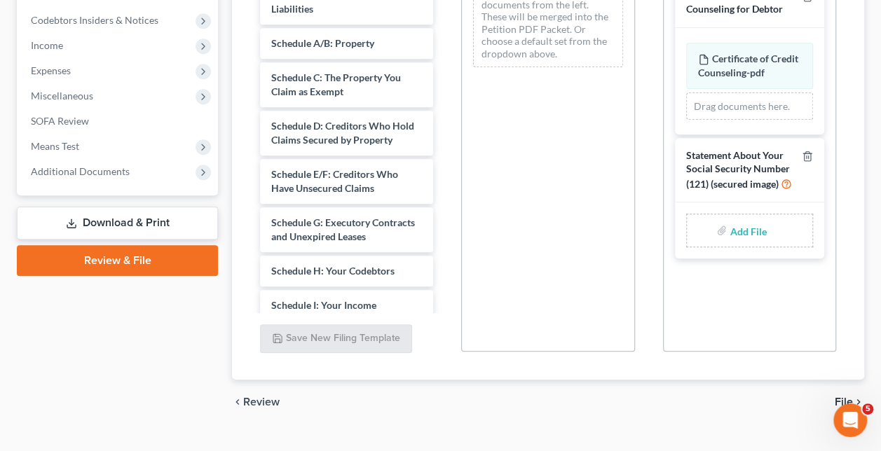
click at [756, 218] on input "file" at bounding box center [746, 230] width 34 height 25
type input "C:\fakepath\Form 121.Statement of SS#.pdf"
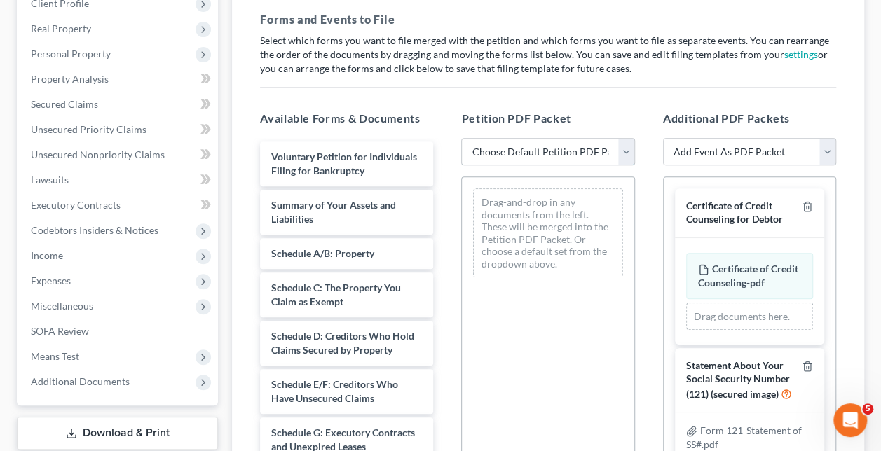
click at [619, 138] on select "Choose Default Petition PDF Packet Complete Bankruptcy Petition (all forms and …" at bounding box center [547, 152] width 173 height 28
select select "0"
click at [461, 138] on select "Choose Default Petition PDF Packet Complete Bankruptcy Petition (all forms and …" at bounding box center [547, 152] width 173 height 28
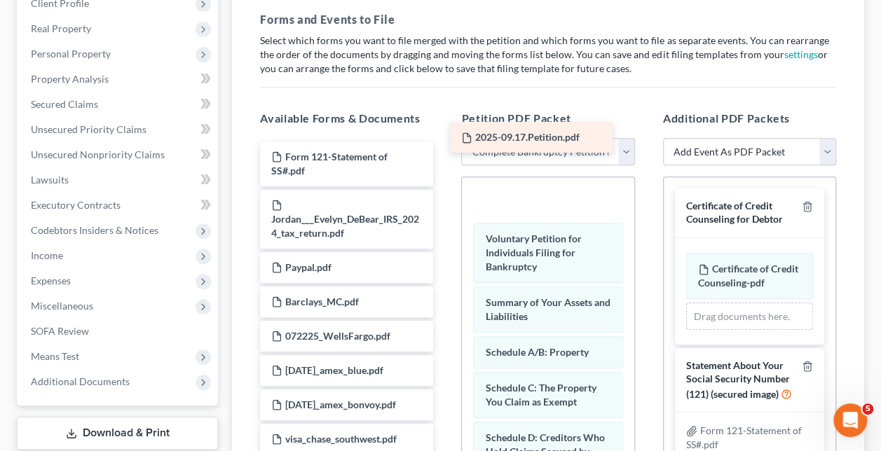
drag, startPoint x: 361, startPoint y: 128, endPoint x: 551, endPoint y: 135, distance: 190.0
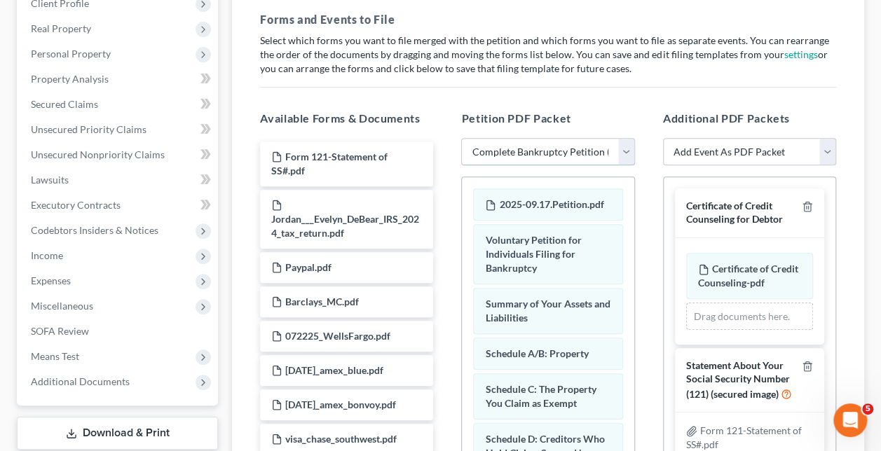
click at [622, 138] on select "Choose Default Petition PDF Packet Complete Bankruptcy Petition (all forms and …" at bounding box center [547, 152] width 173 height 28
select select
click at [461, 138] on select "Choose Default Petition PDF Packet Complete Bankruptcy Petition (all forms and …" at bounding box center [547, 152] width 173 height 28
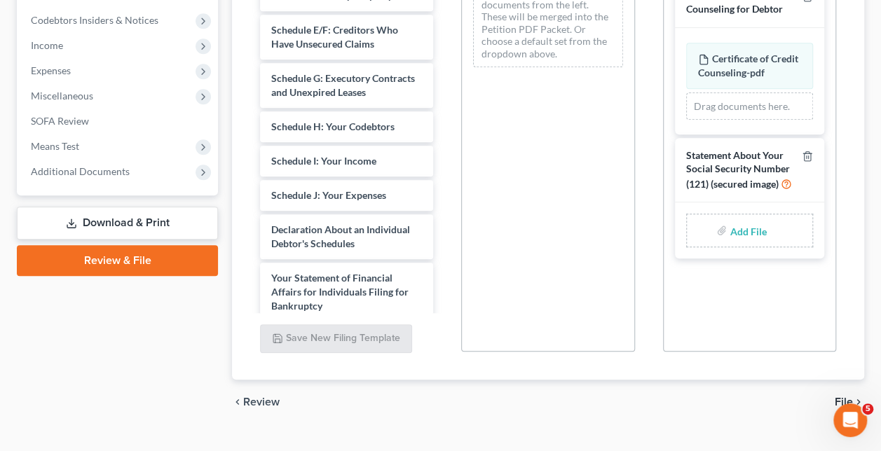
scroll to position [481, 0]
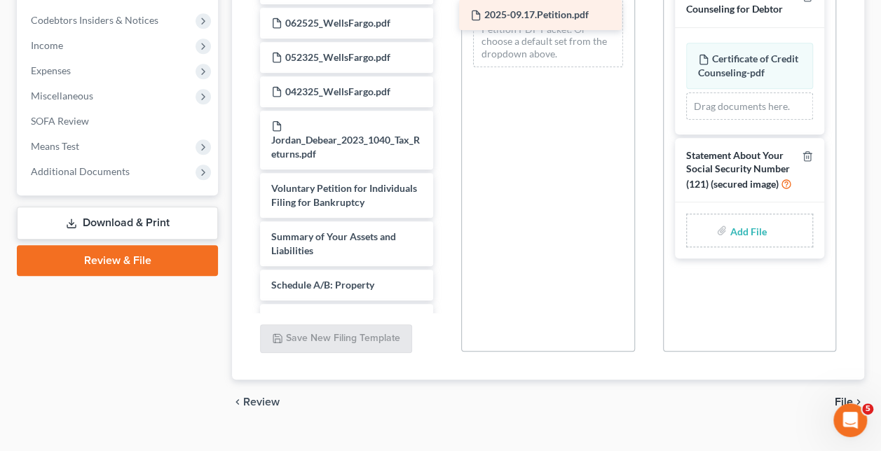
drag, startPoint x: 365, startPoint y: 174, endPoint x: 564, endPoint y: 13, distance: 256.1
click at [444, 13] on div "2025-09.17.Petition.pdf Form 121-Statement of SS#.pdf Jordan___Evelyn_DeBear_IR…" at bounding box center [346, 249] width 195 height 1596
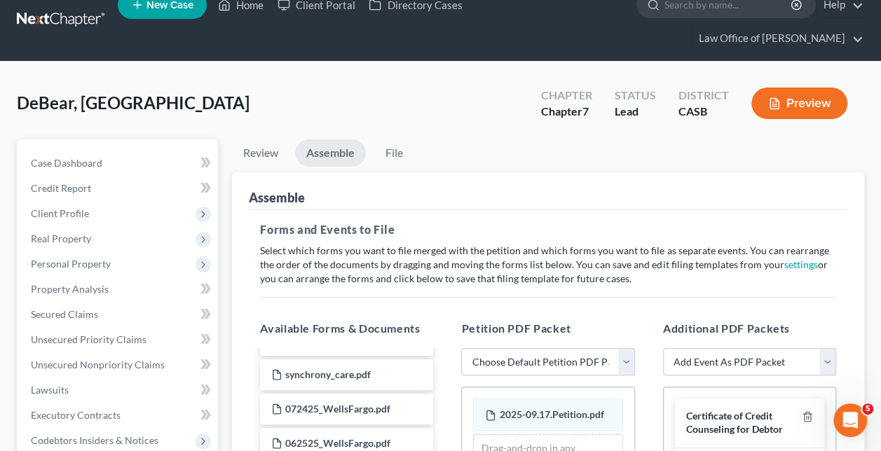
scroll to position [231, 0]
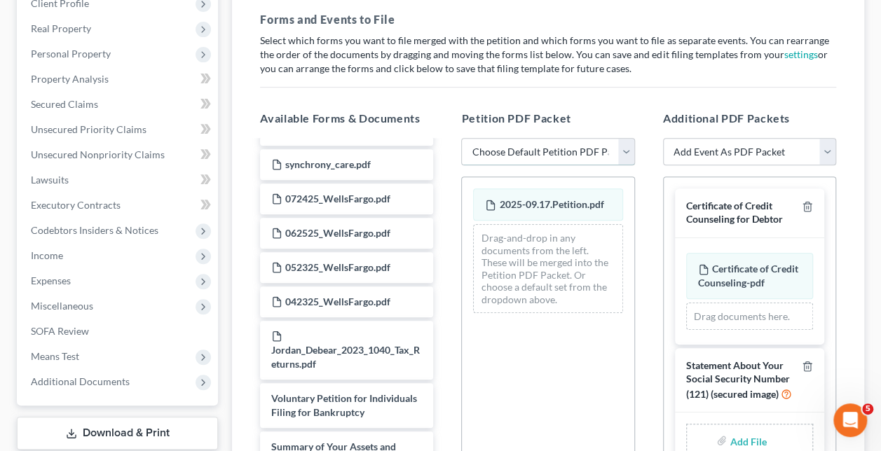
click at [619, 138] on select "Choose Default Petition PDF Packet Complete Bankruptcy Petition (all forms and …" at bounding box center [547, 152] width 173 height 28
click at [582, 198] on span "2025-09.17.Petition.pdf" at bounding box center [551, 204] width 104 height 12
click at [622, 138] on select "Choose Default Petition PDF Packet Complete Bankruptcy Petition (all forms and …" at bounding box center [547, 152] width 173 height 28
click at [461, 138] on select "Choose Default Petition PDF Packet Complete Bankruptcy Petition (all forms and …" at bounding box center [547, 152] width 173 height 28
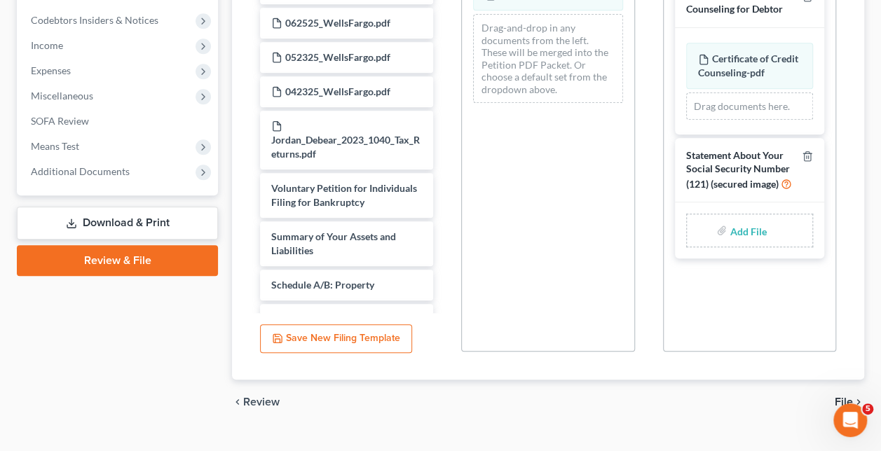
click at [851, 397] on span "File" at bounding box center [844, 402] width 18 height 11
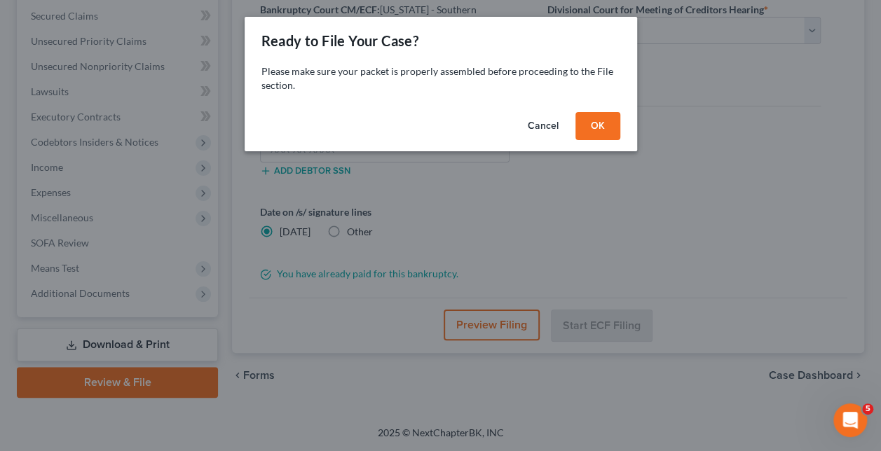
scroll to position [291, 0]
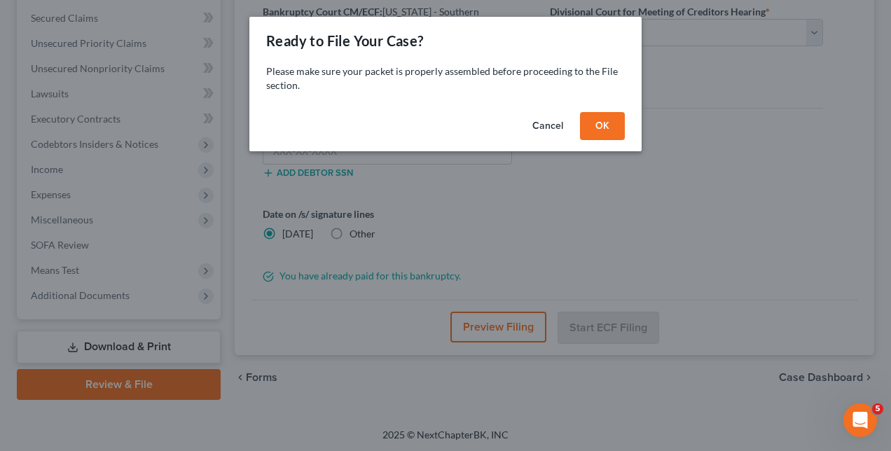
click at [604, 121] on button "OK" at bounding box center [602, 126] width 45 height 28
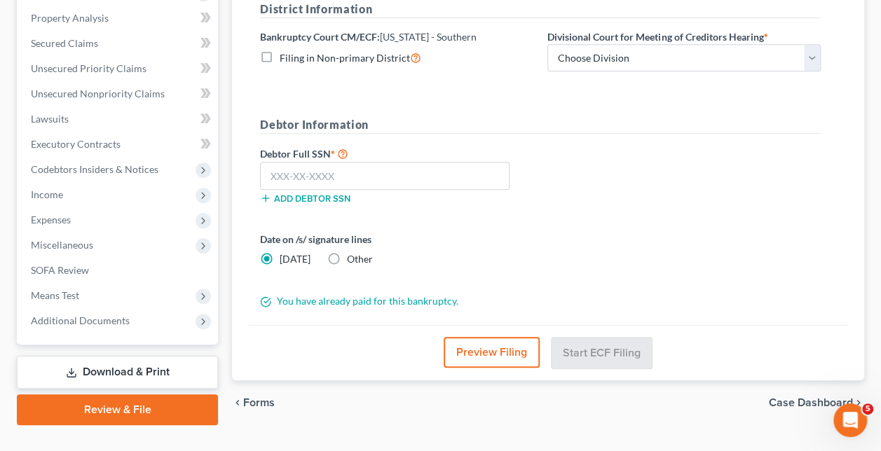
scroll to position [81, 0]
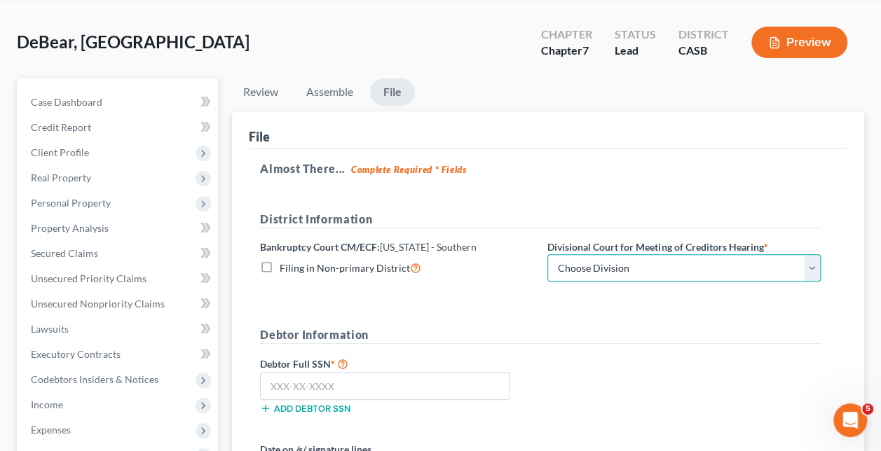
click at [810, 254] on select "Choose Division [GEOGRAPHIC_DATA]" at bounding box center [683, 268] width 273 height 28
select select "0"
click at [547, 254] on select "Choose Division [GEOGRAPHIC_DATA]" at bounding box center [683, 268] width 273 height 28
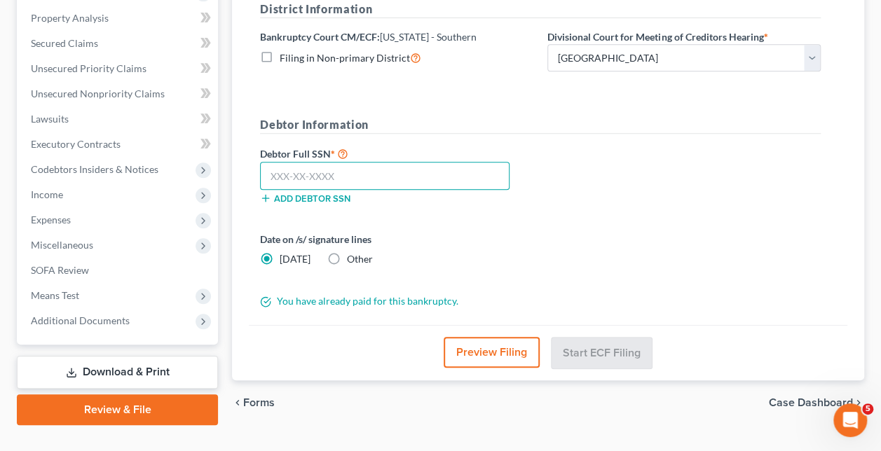
click at [313, 162] on input "text" at bounding box center [384, 176] width 249 height 28
paste input "568-49-9923"
type input "568-49-9923"
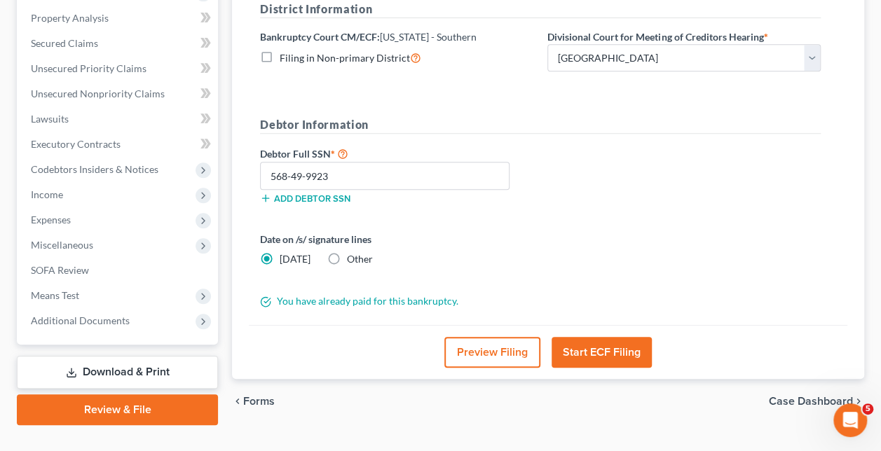
click at [596, 337] on button "Start ECF Filing" at bounding box center [601, 352] width 100 height 31
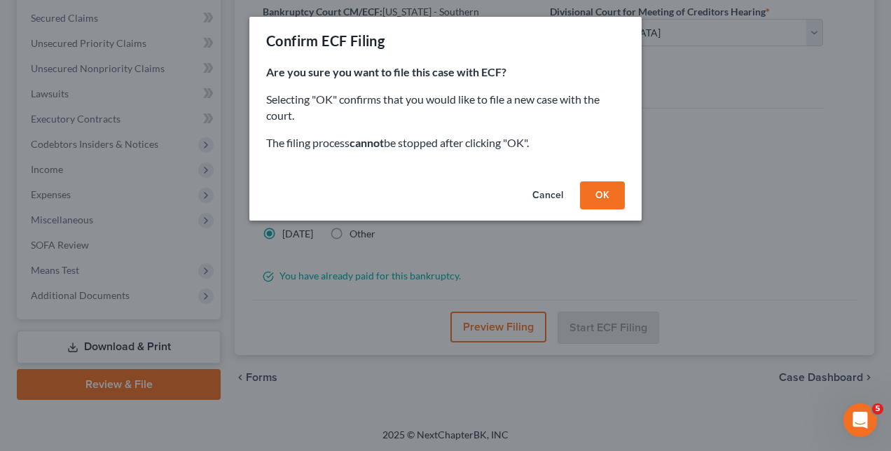
click at [601, 188] on button "OK" at bounding box center [602, 195] width 45 height 28
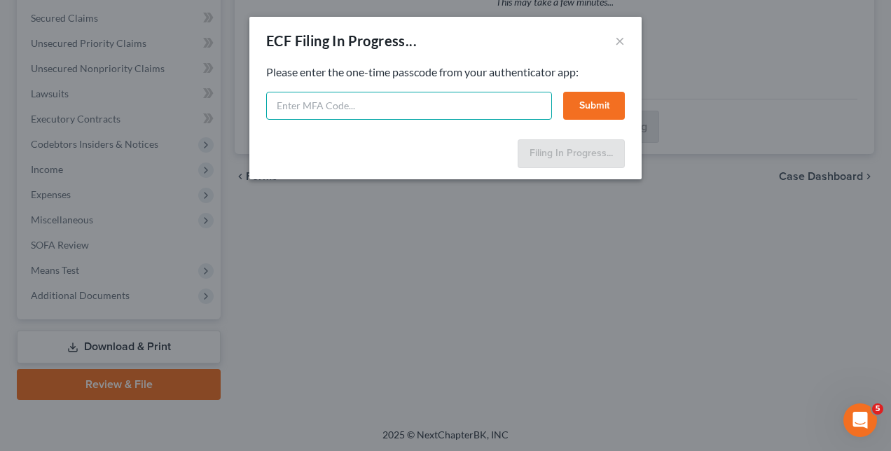
click at [322, 109] on input "text" at bounding box center [409, 106] width 286 height 28
type input "603245"
click at [582, 100] on button "Submit" at bounding box center [594, 106] width 62 height 28
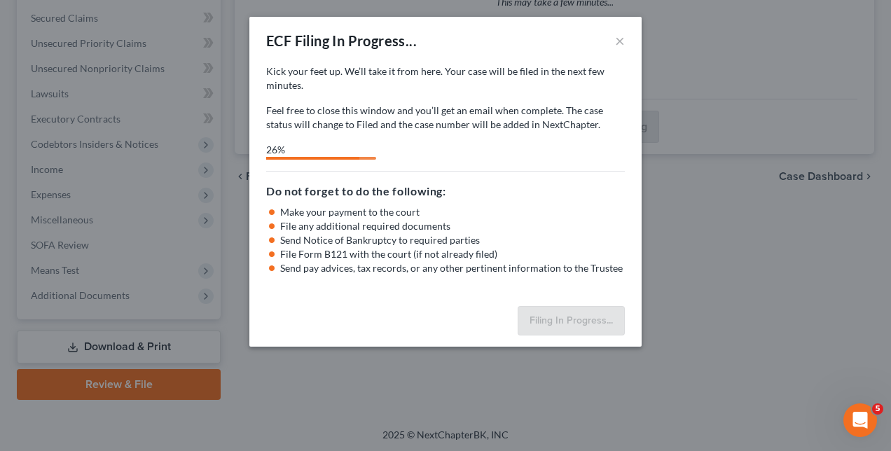
select select "0"
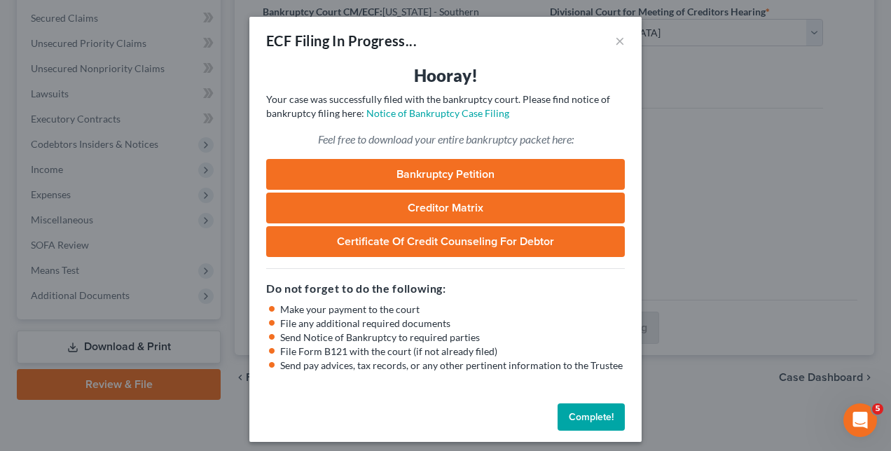
click at [601, 414] on button "Complete!" at bounding box center [591, 418] width 67 height 28
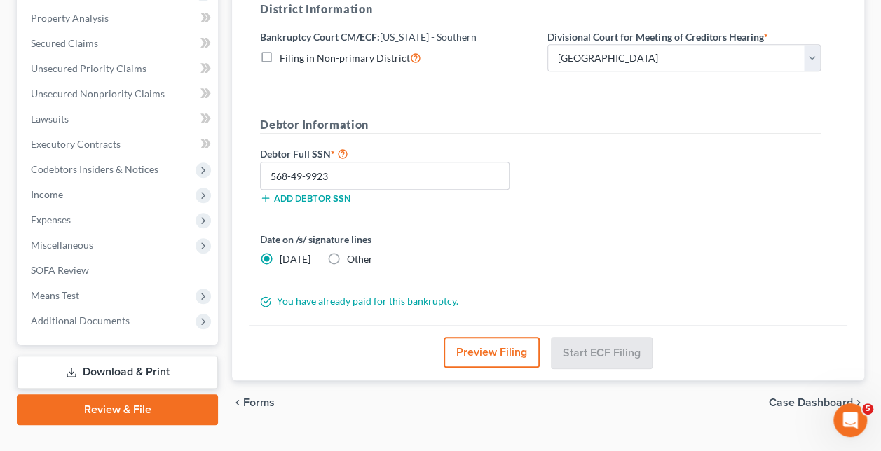
scroll to position [0, 0]
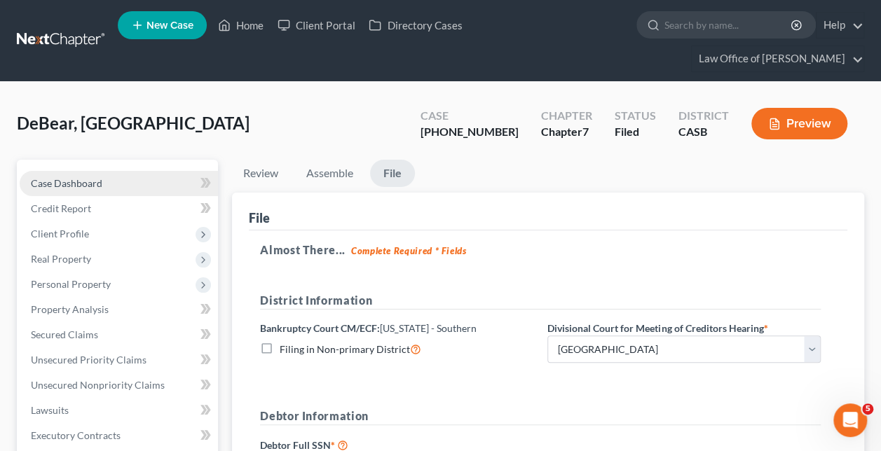
click at [92, 177] on span "Case Dashboard" at bounding box center [66, 183] width 71 height 12
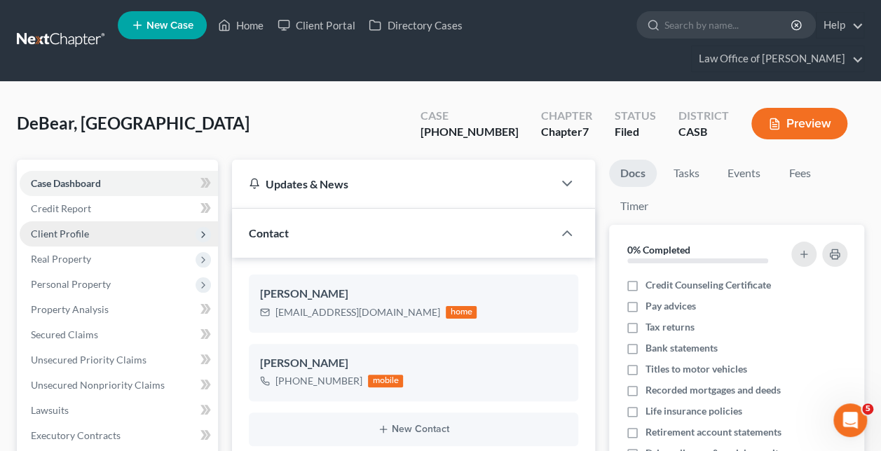
click at [84, 228] on span "Client Profile" at bounding box center [60, 234] width 58 height 12
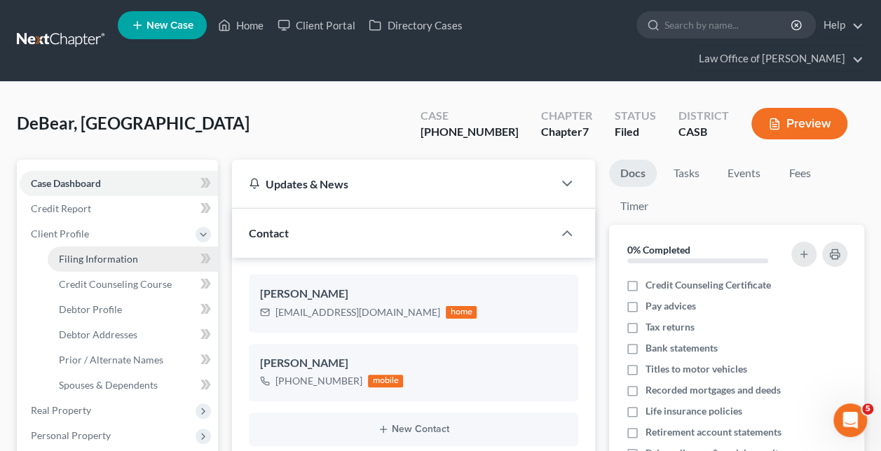
click at [123, 253] on span "Filing Information" at bounding box center [98, 259] width 79 height 12
select select "0"
select select "3"
select select "0"
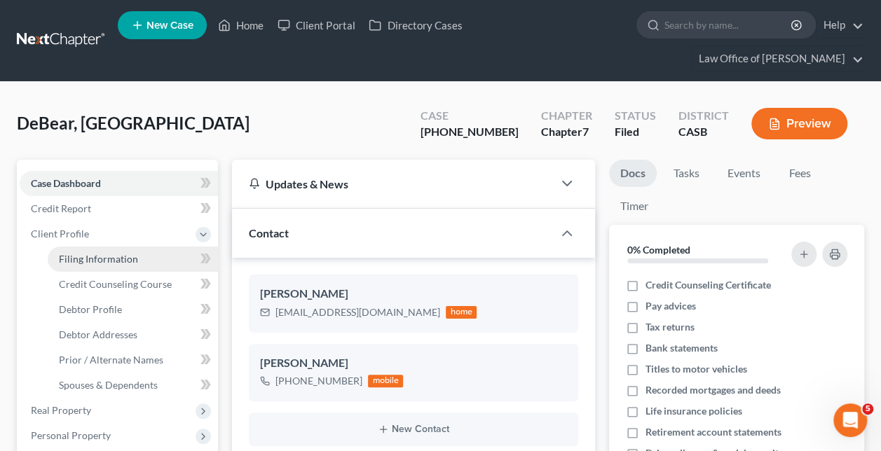
select select "10"
select select "4"
select select "0"
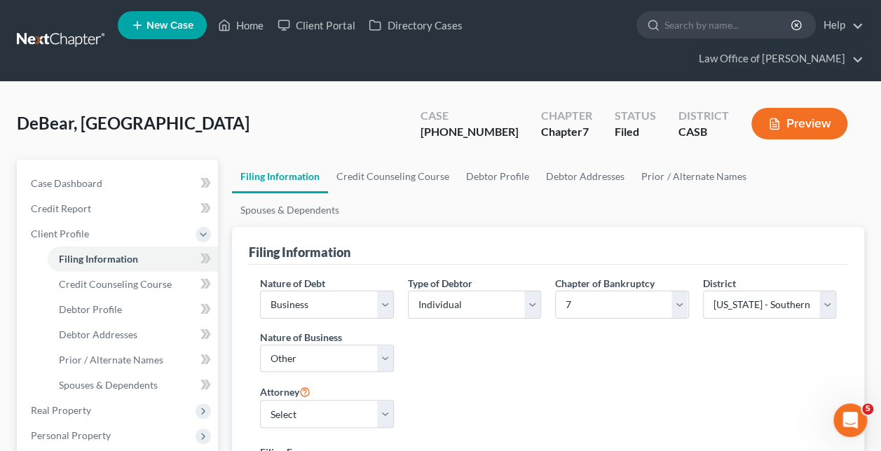
scroll to position [210, 0]
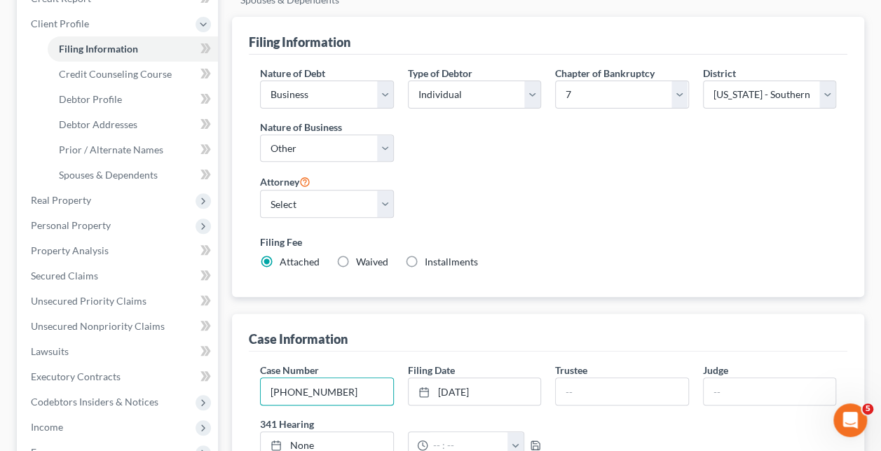
drag, startPoint x: 343, startPoint y: 332, endPoint x: 252, endPoint y: 331, distance: 91.1
